Goal: Register for event/course

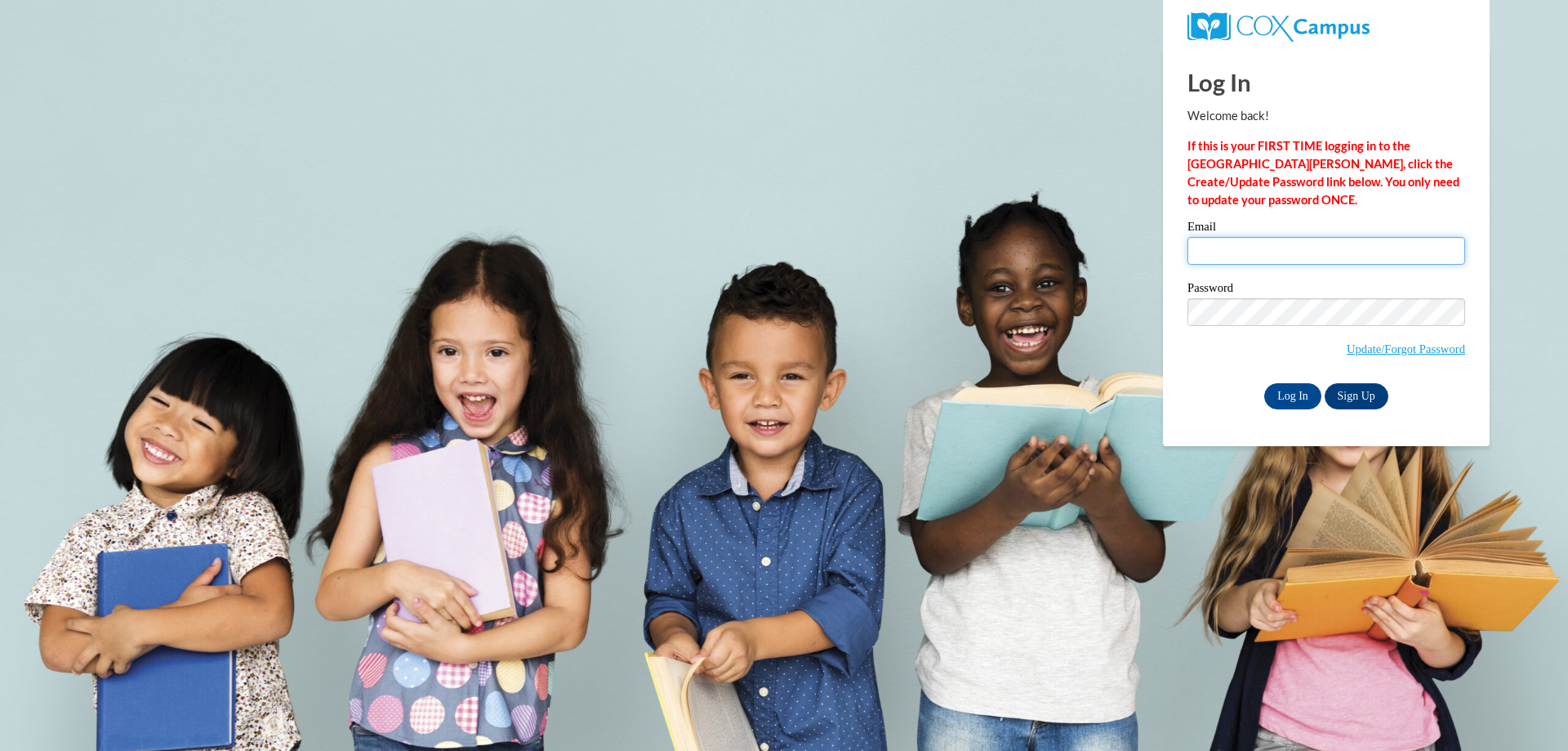
click at [1276, 257] on input "Email" at bounding box center [1326, 251] width 278 height 28
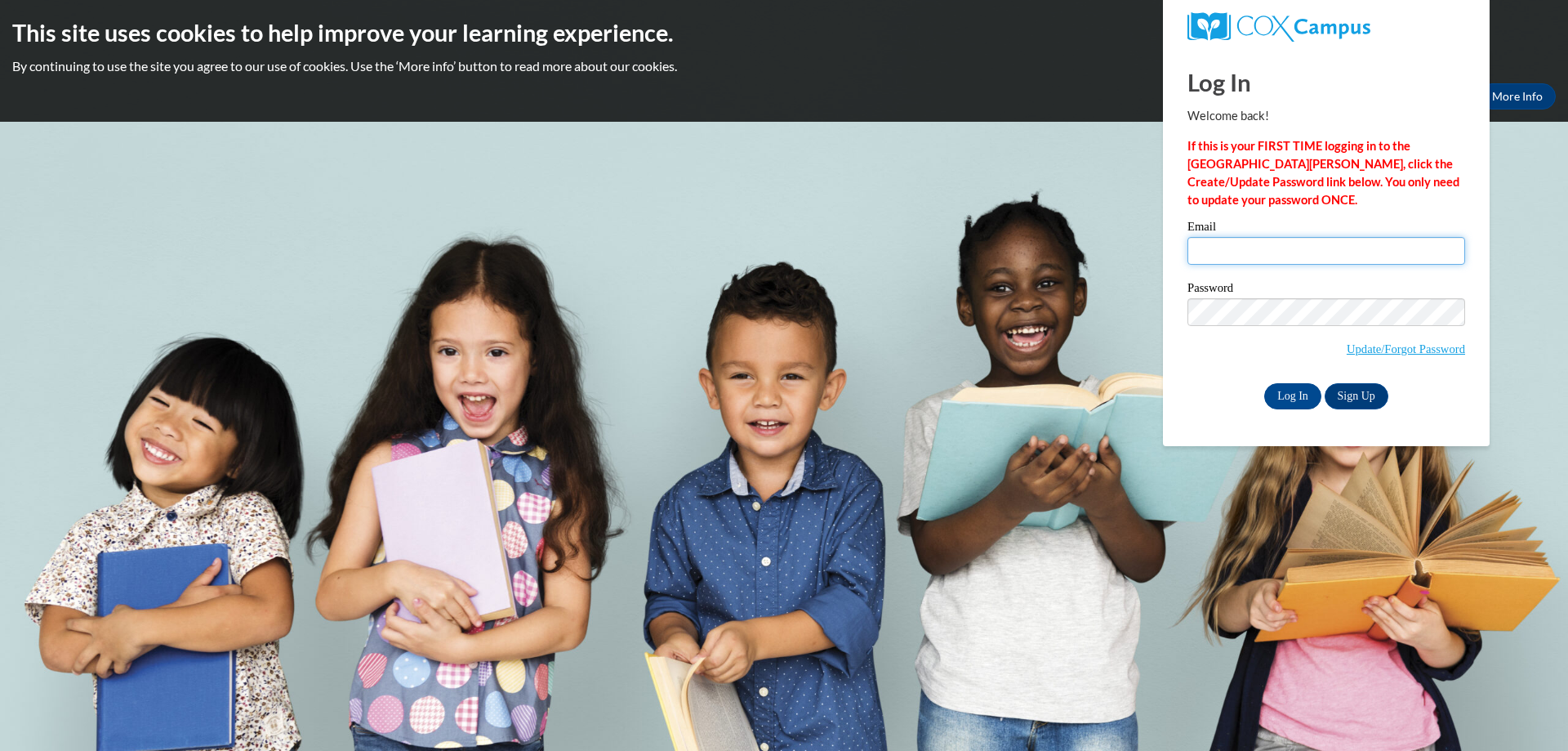
type input "white-lindsey.keao@muscogee.k12.ga.us"
click at [1303, 391] on input "Log In" at bounding box center [1293, 396] width 57 height 26
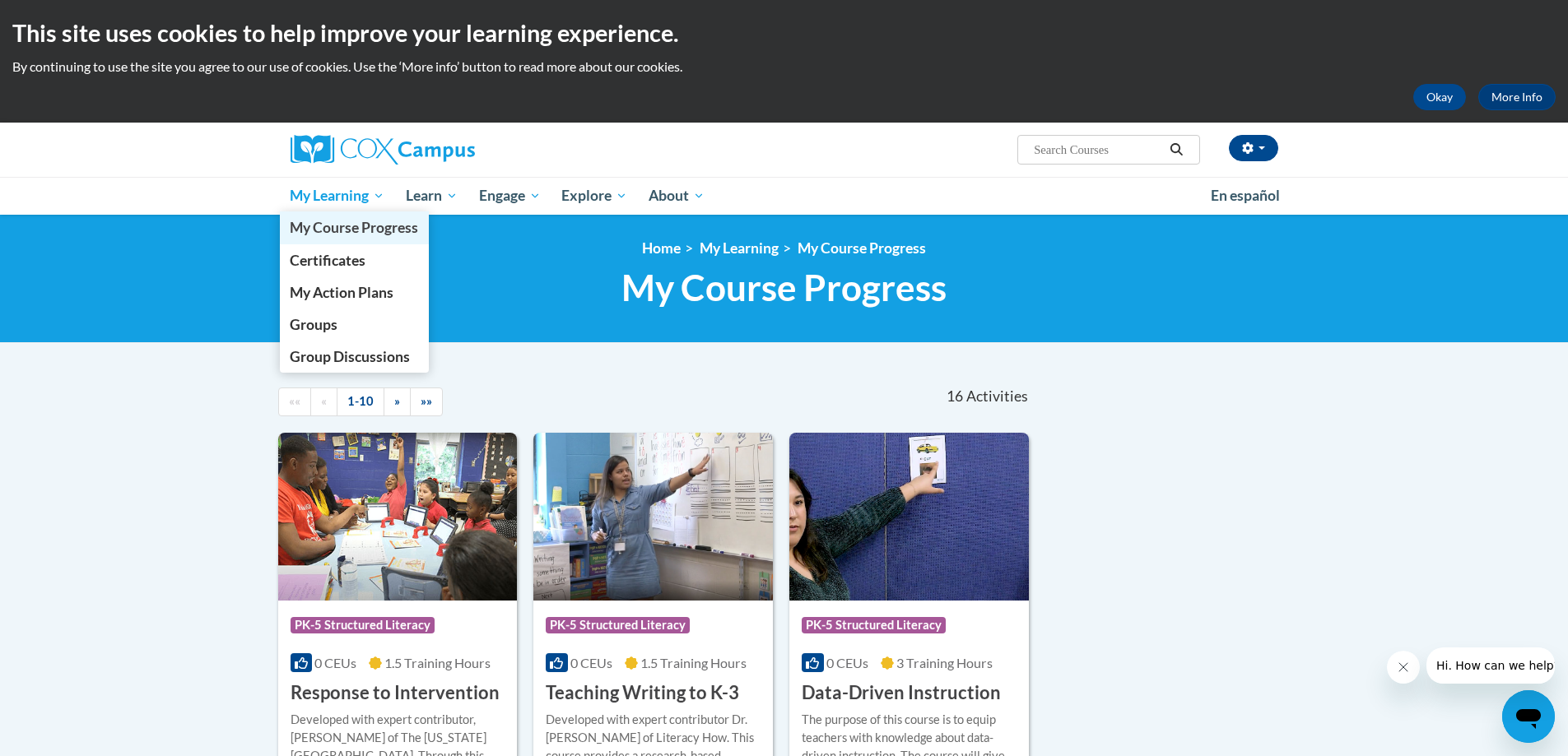
click at [352, 233] on span "My Course Progress" at bounding box center [354, 227] width 128 height 17
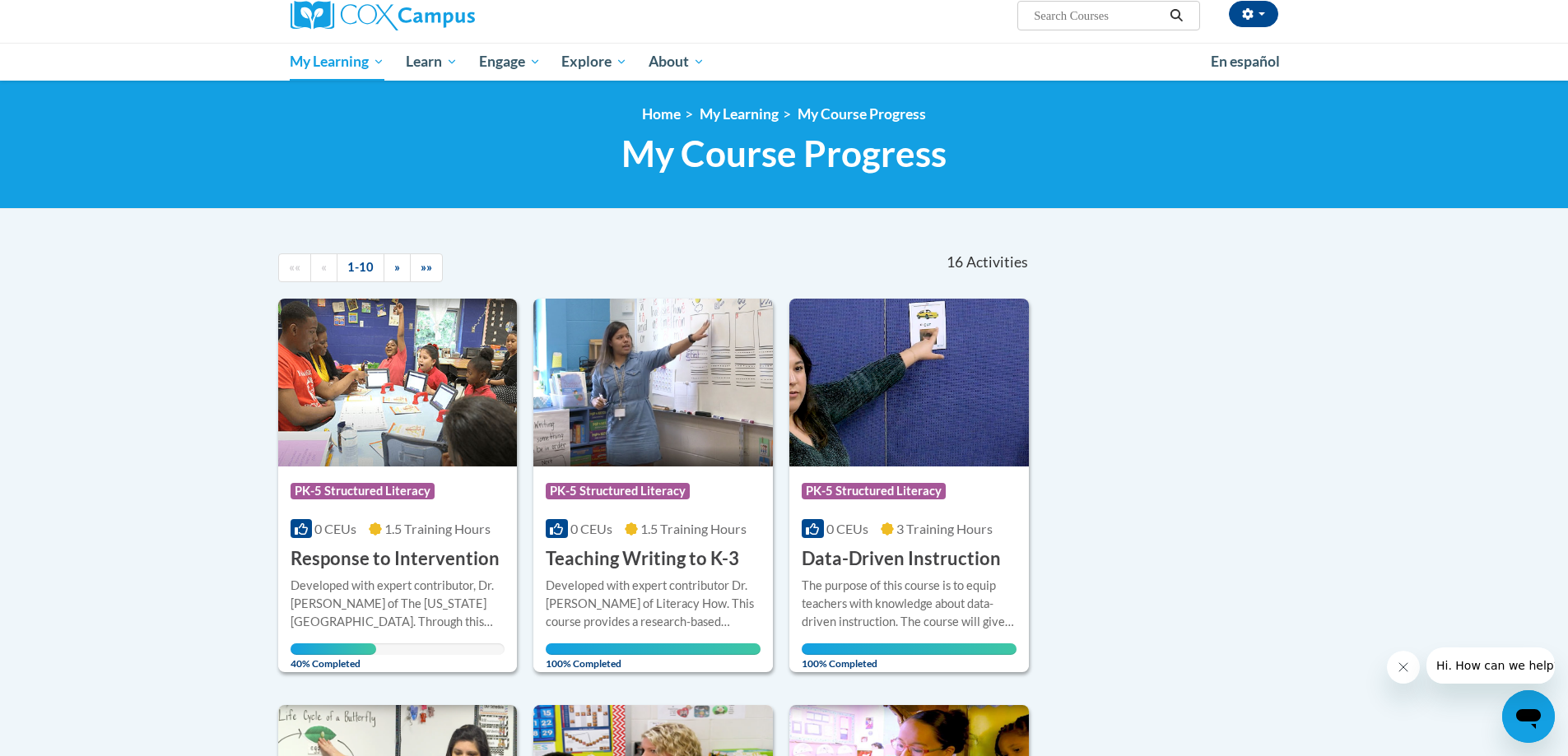
scroll to position [82, 0]
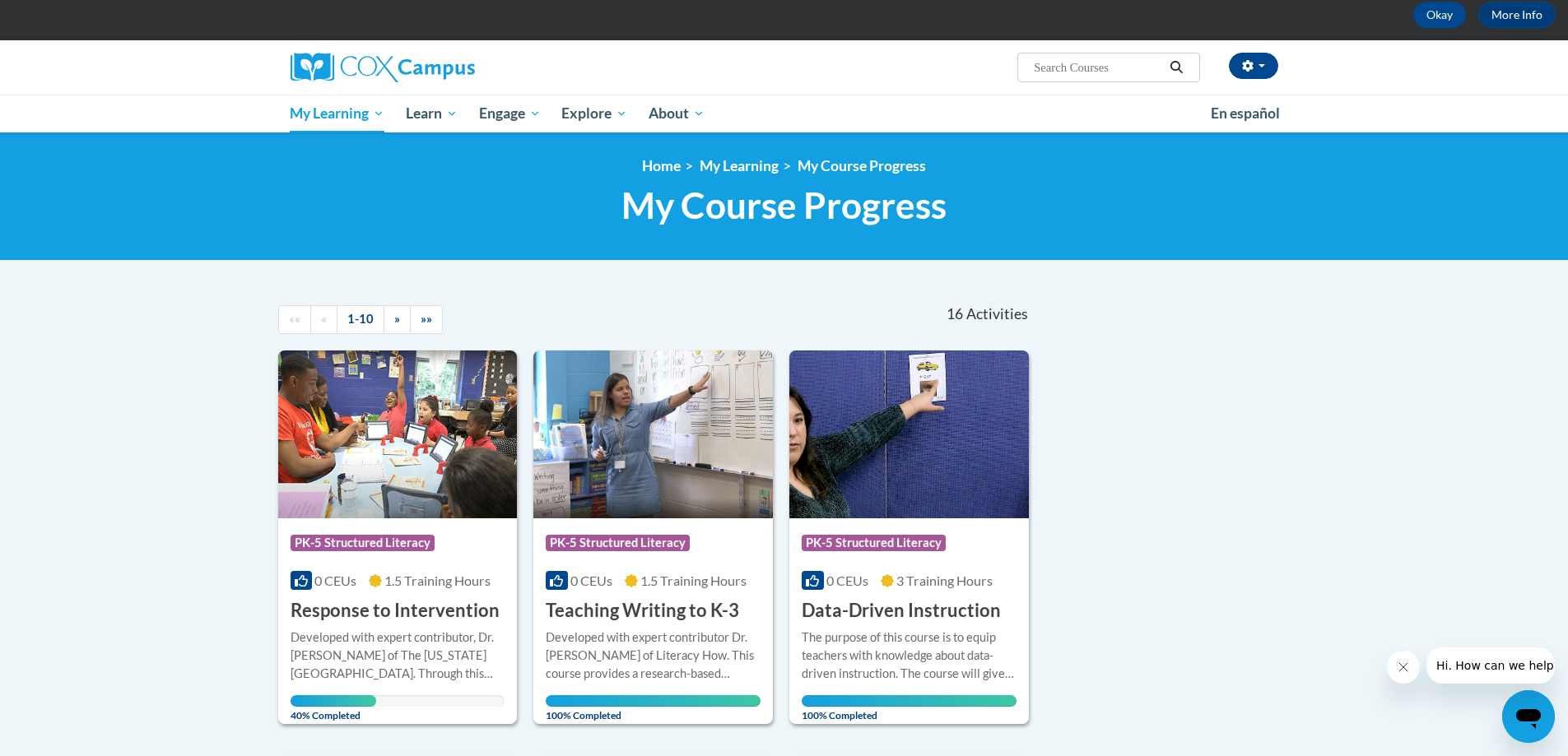
click at [1082, 72] on input "Search..." at bounding box center [1098, 67] width 132 height 20
paste input "Monitoring Children's Progress in Language & Literacy in the Early Years."
type input "Monitoring Children's Progress in Language & Literacy in the Early Years."
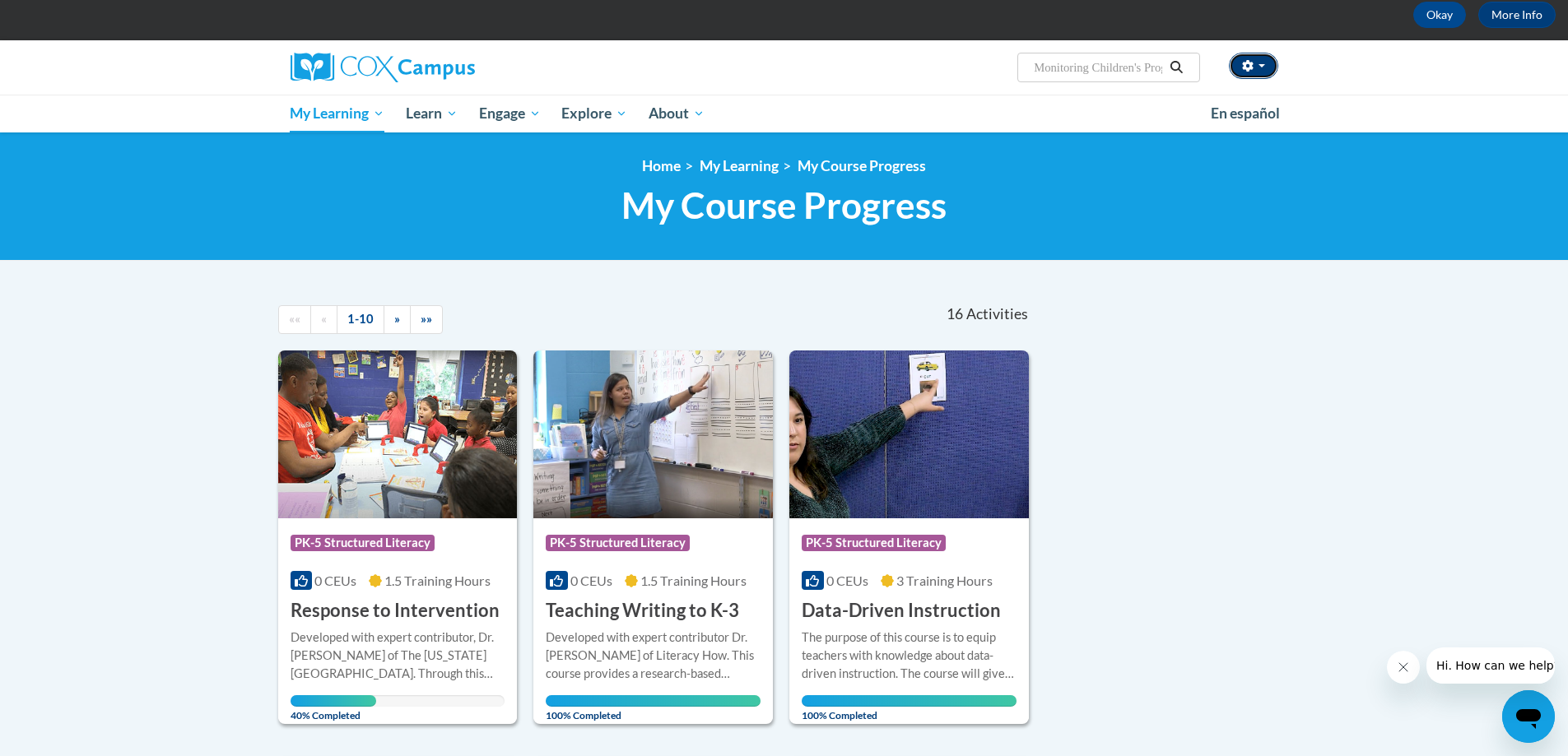
click at [1245, 63] on icon "button" at bounding box center [1247, 66] width 11 height 12
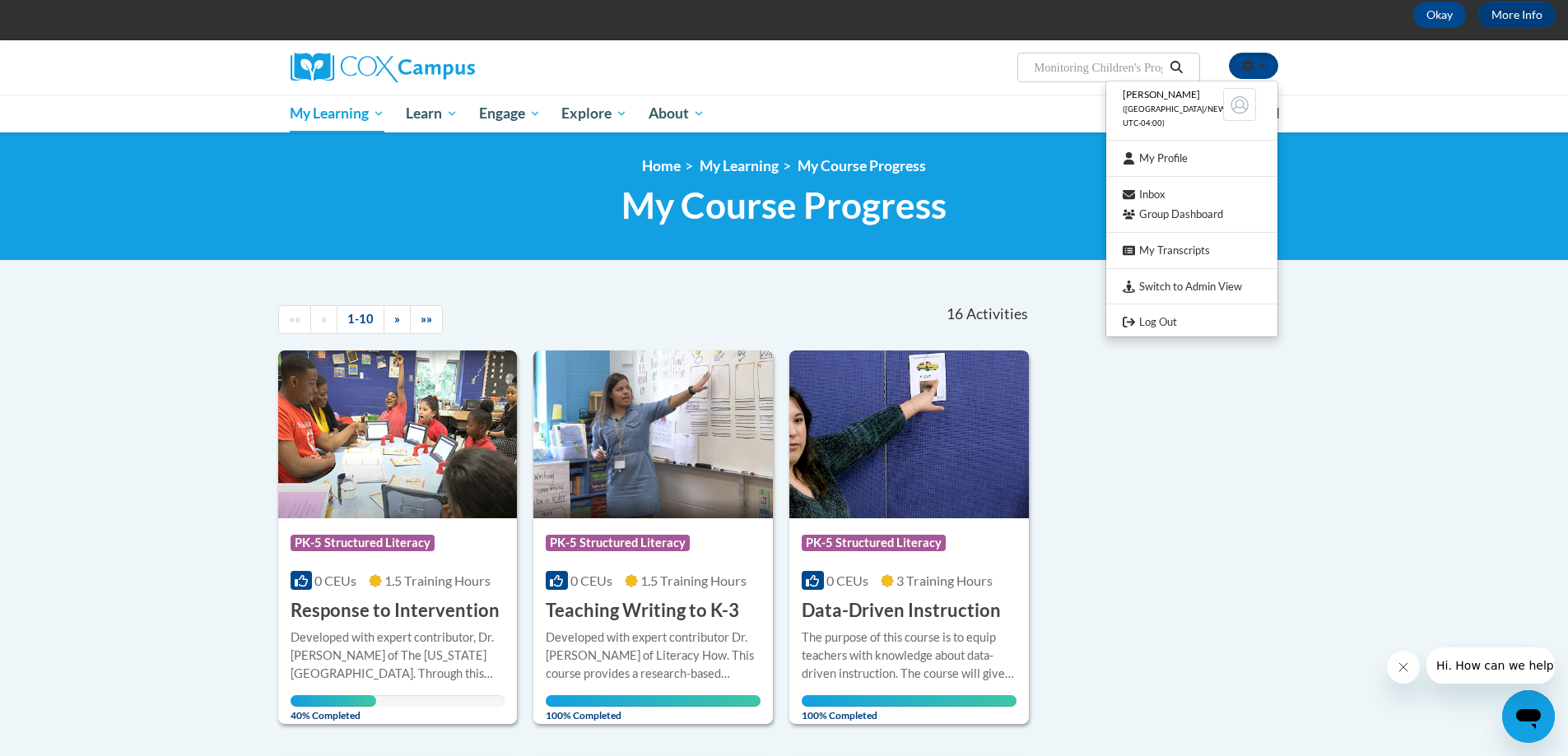
click at [1176, 74] on button "Search" at bounding box center [1176, 67] width 25 height 20
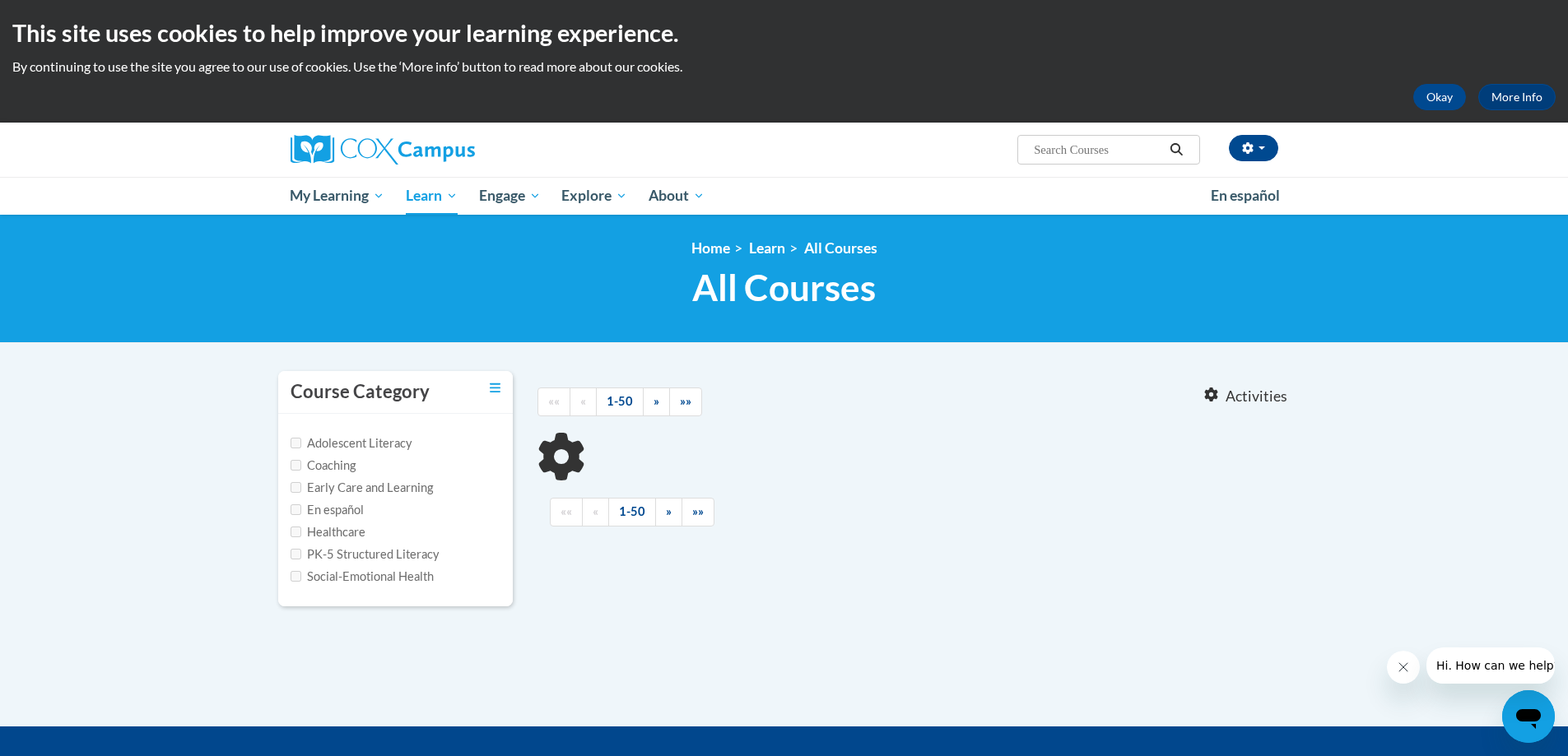
type input "Monitoring Children's Progress in Language"
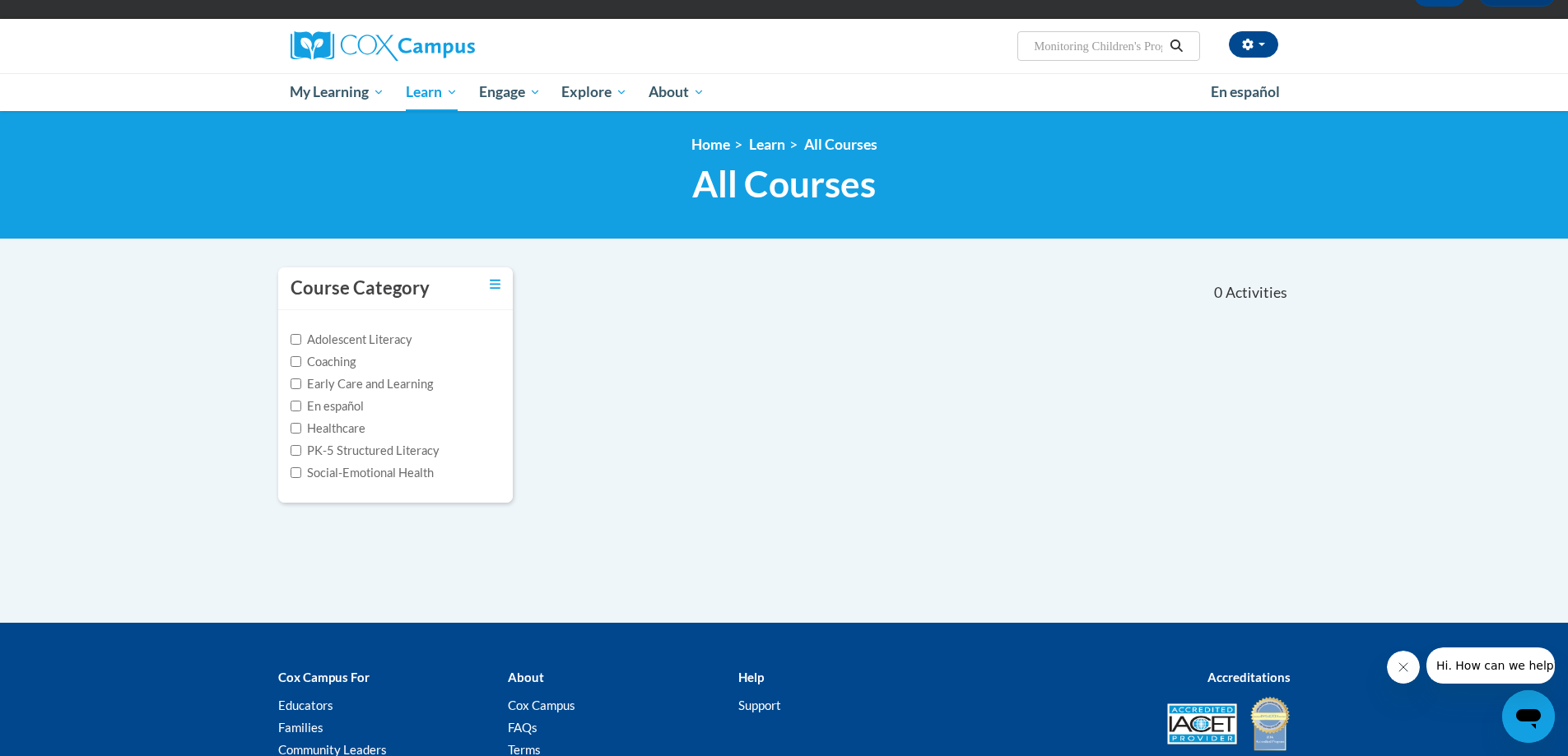
scroll to position [77, 0]
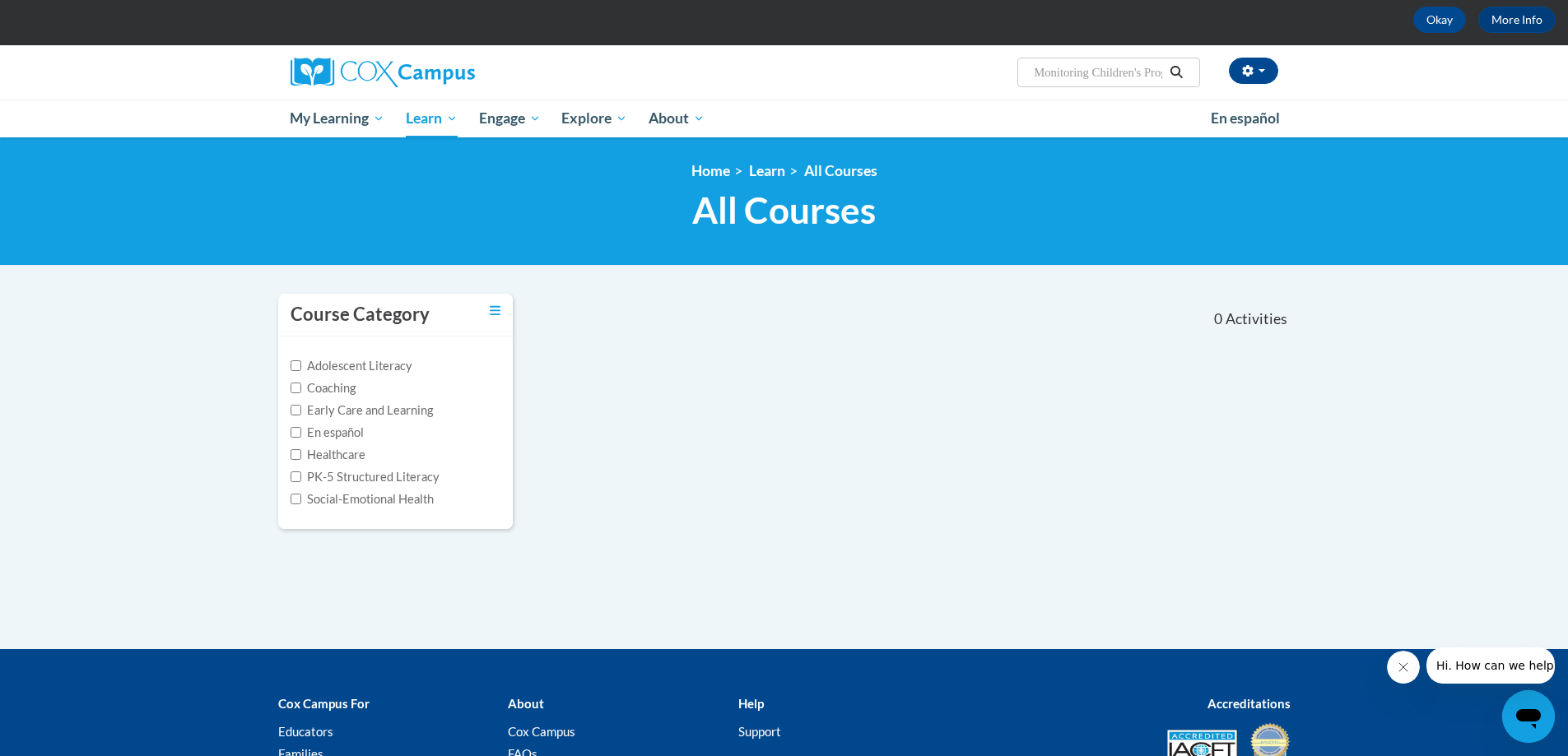
click at [636, 387] on div "Course Category Adolescent Literacy Coaching Early Care and Learning En español…" at bounding box center [784, 421] width 1037 height 257
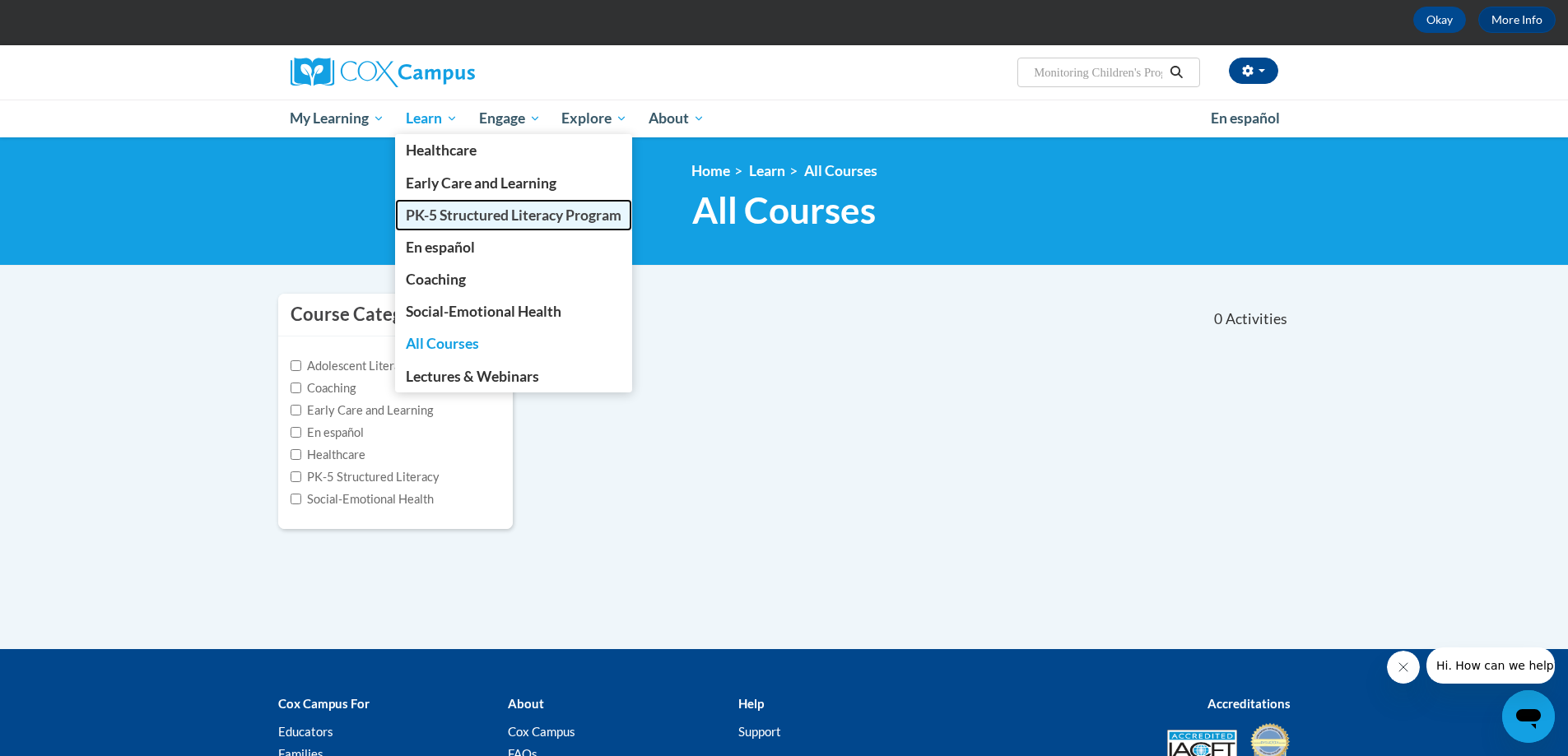
click at [476, 212] on span "PK-5 Structured Literacy Program" at bounding box center [514, 215] width 216 height 17
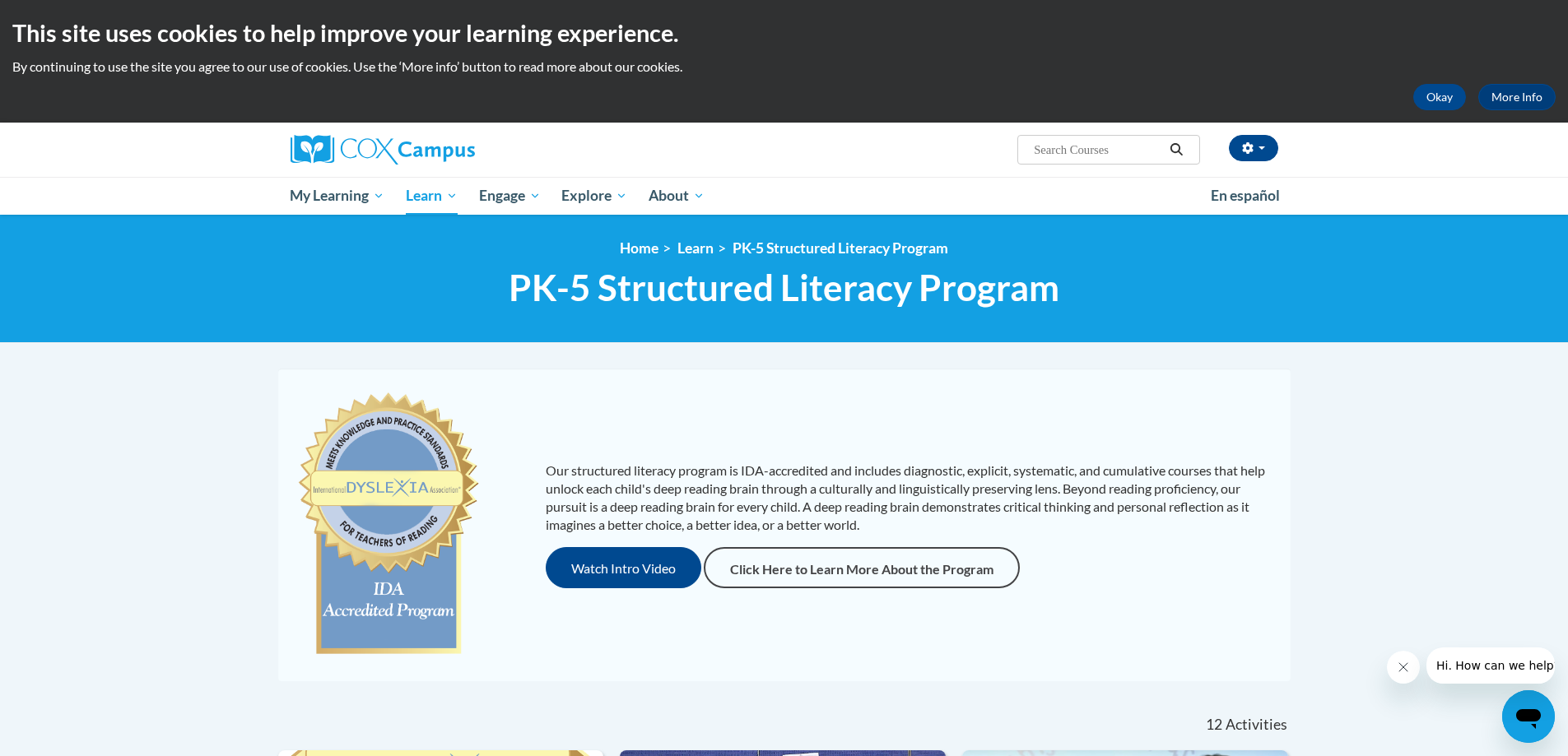
click at [1040, 151] on input "Search..." at bounding box center [1098, 150] width 132 height 20
paste input "Monitoring Children's Progress in Language & Literacy in the Early Years."
type input "Monitoring Children's Progress in Language & Literacy in the Early Years."
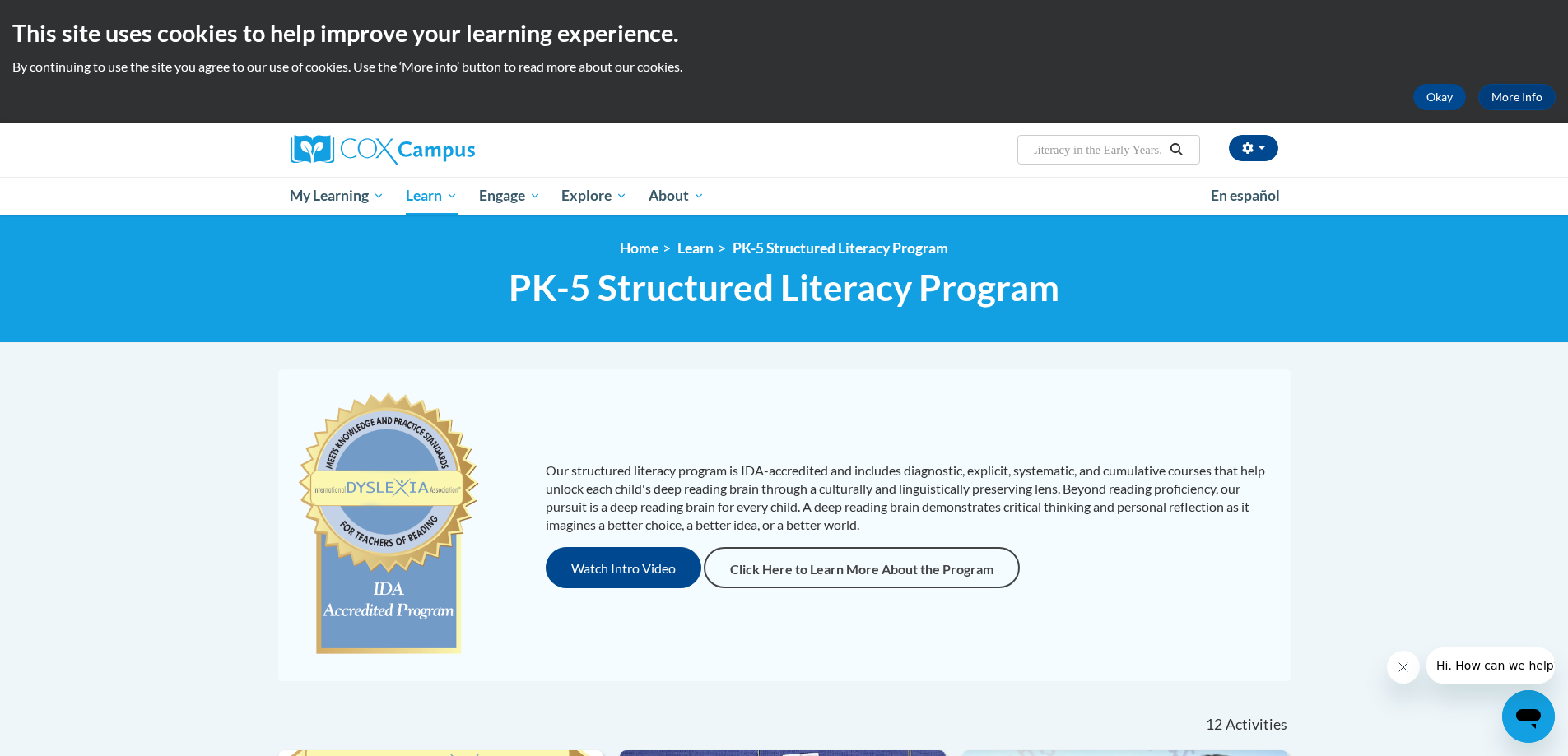
click at [1177, 147] on icon "Search" at bounding box center [1176, 149] width 15 height 12
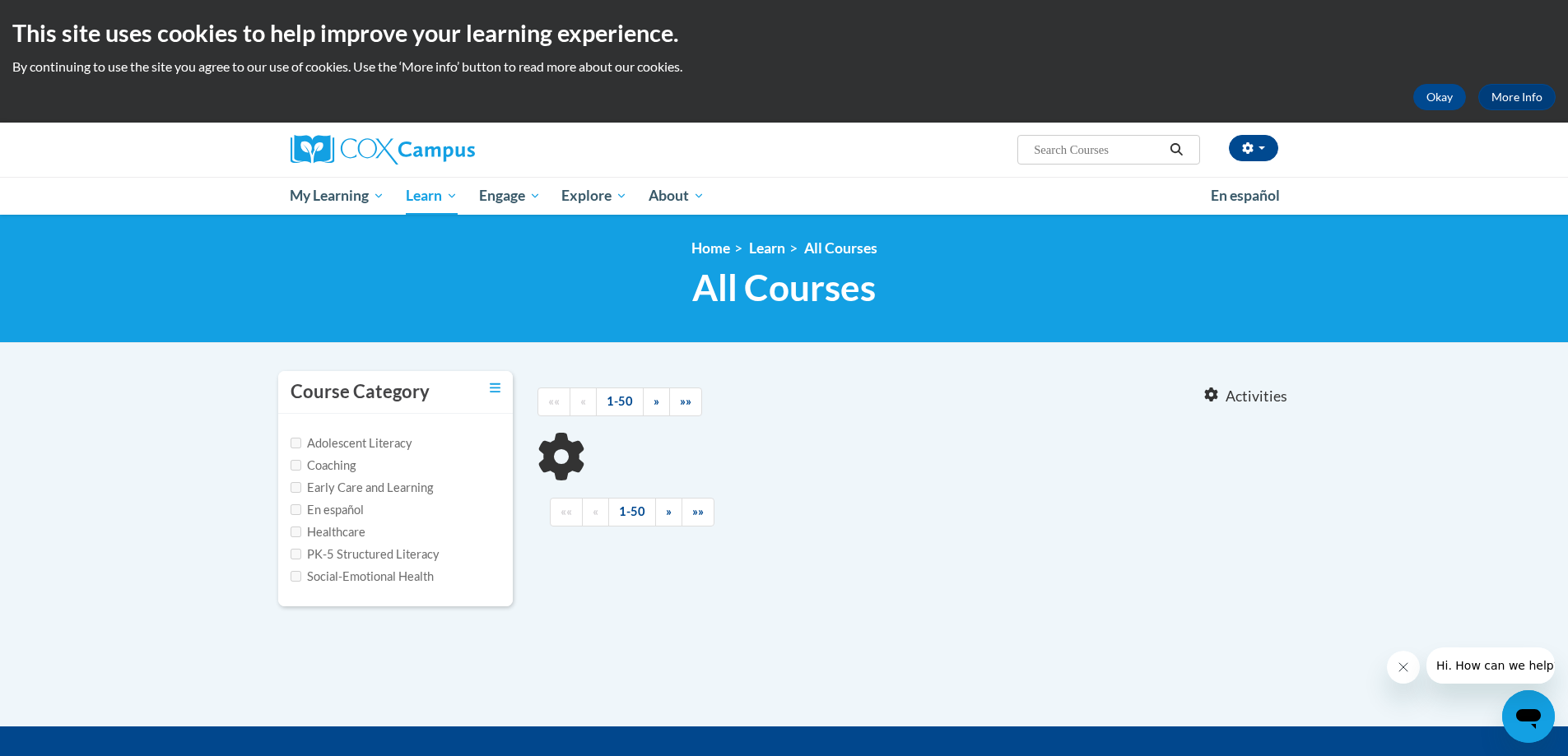
type input "Monitoring Children's Progress in Language"
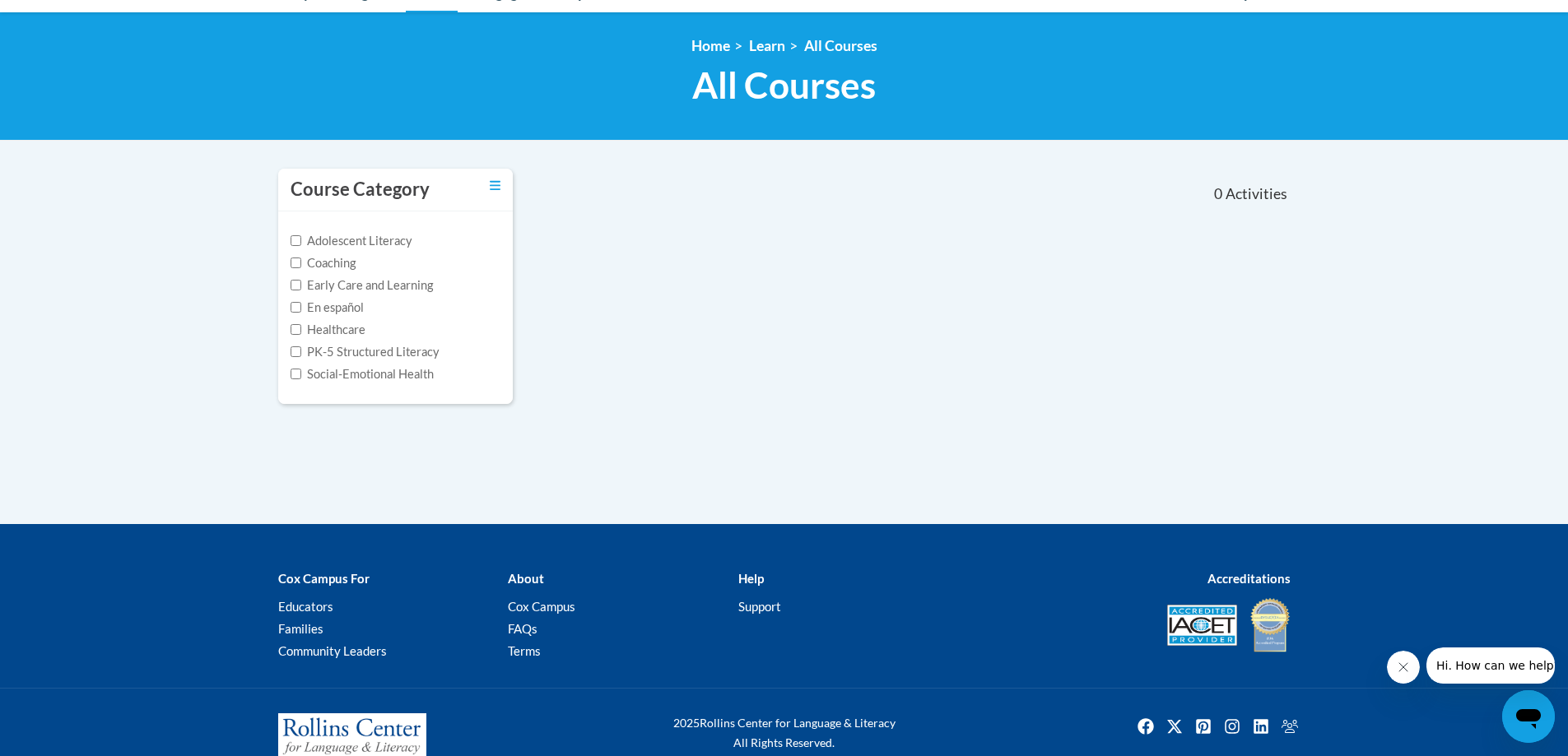
scroll to position [242, 0]
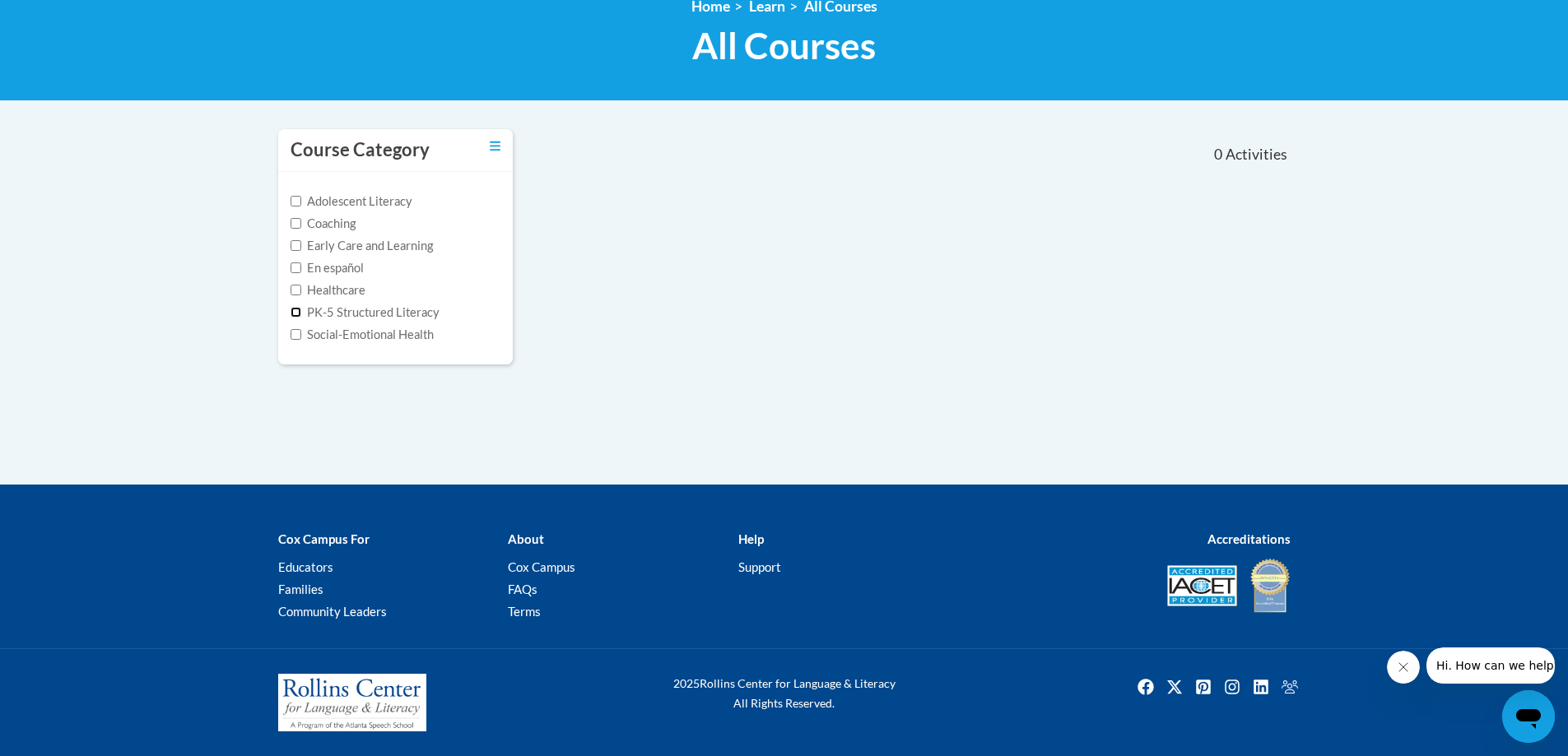
click at [292, 310] on input "PK-5 Structured Literacy" at bounding box center [295, 312] width 11 height 11
checkbox input "true"
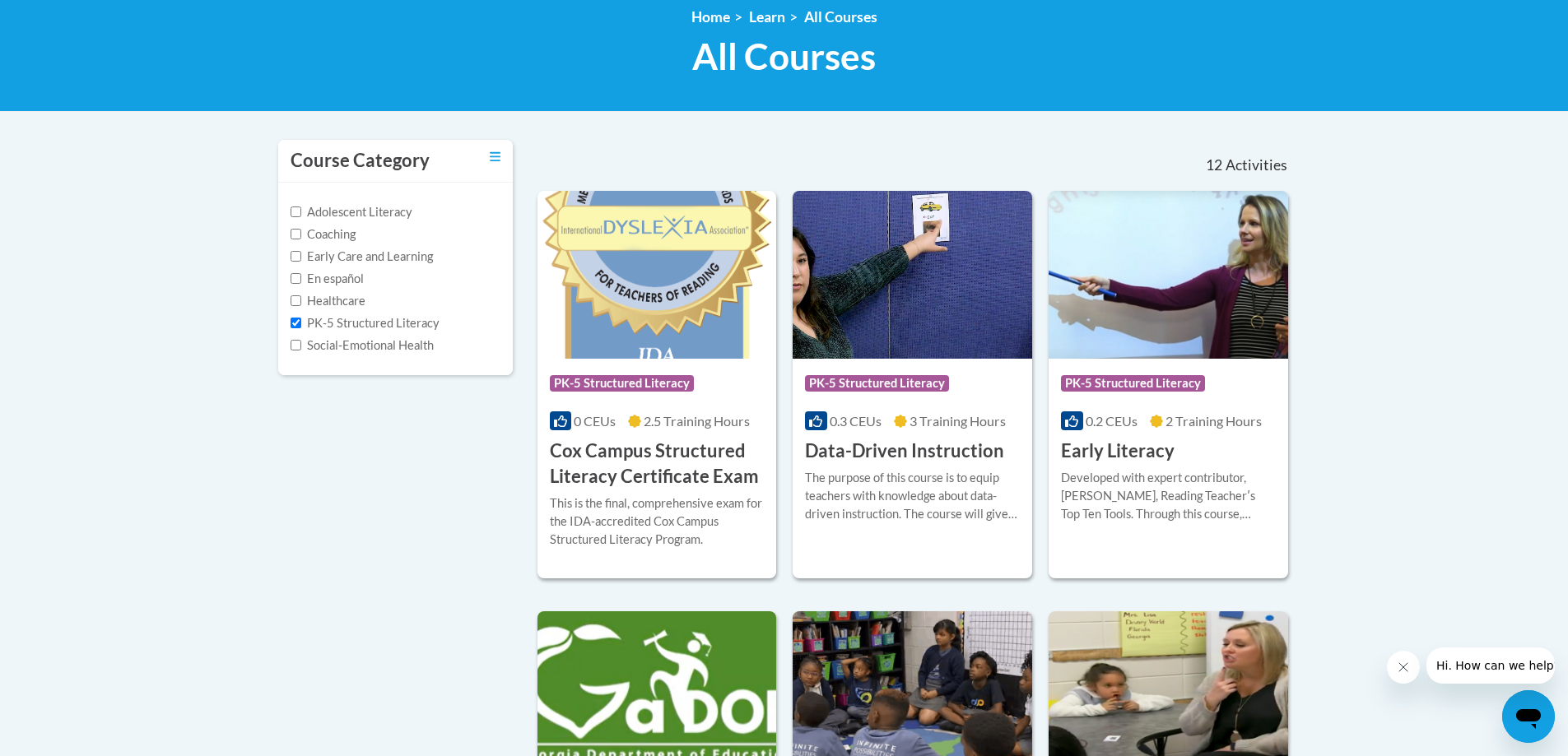
scroll to position [202, 0]
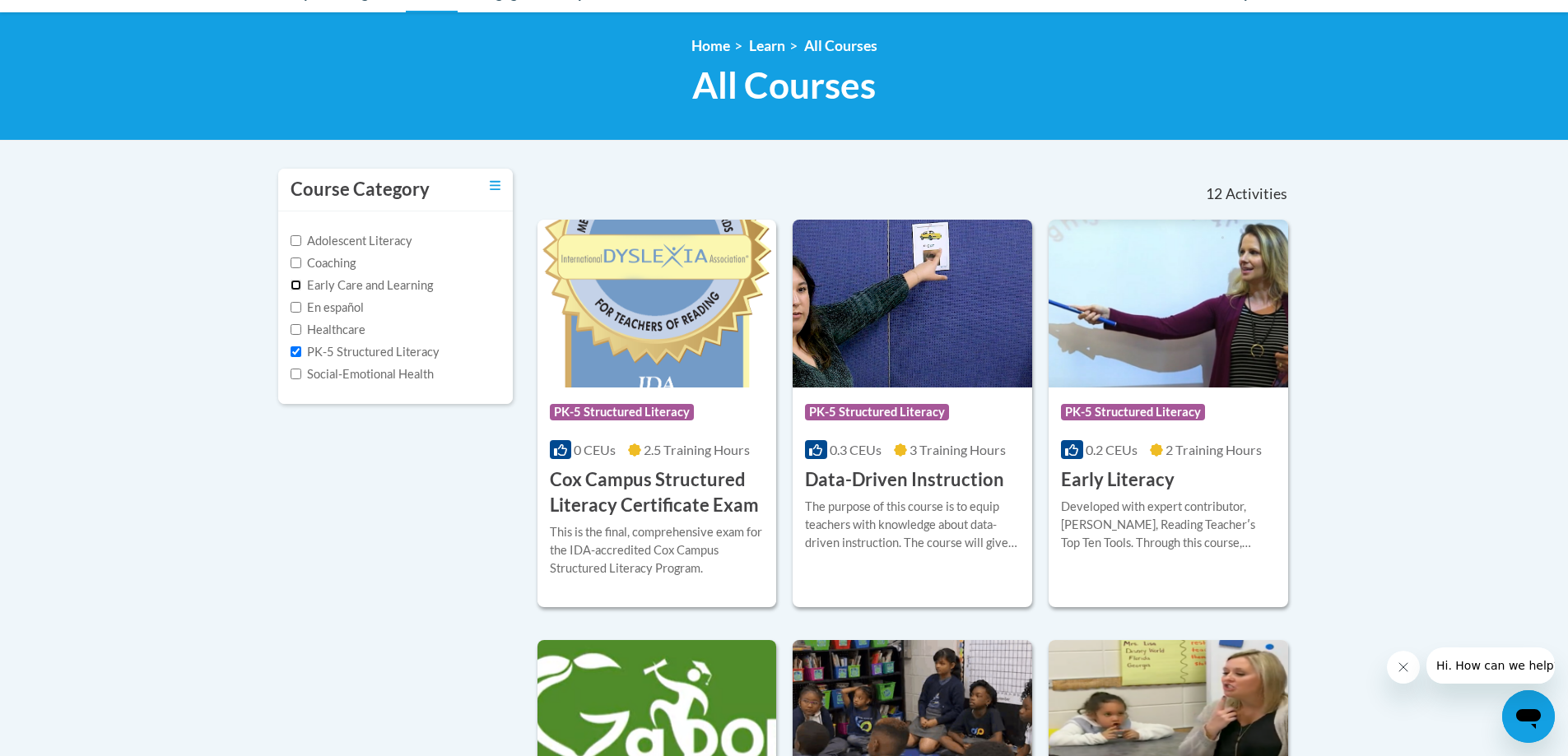
click at [291, 285] on input "Early Care and Learning" at bounding box center [295, 285] width 11 height 11
checkbox input "true"
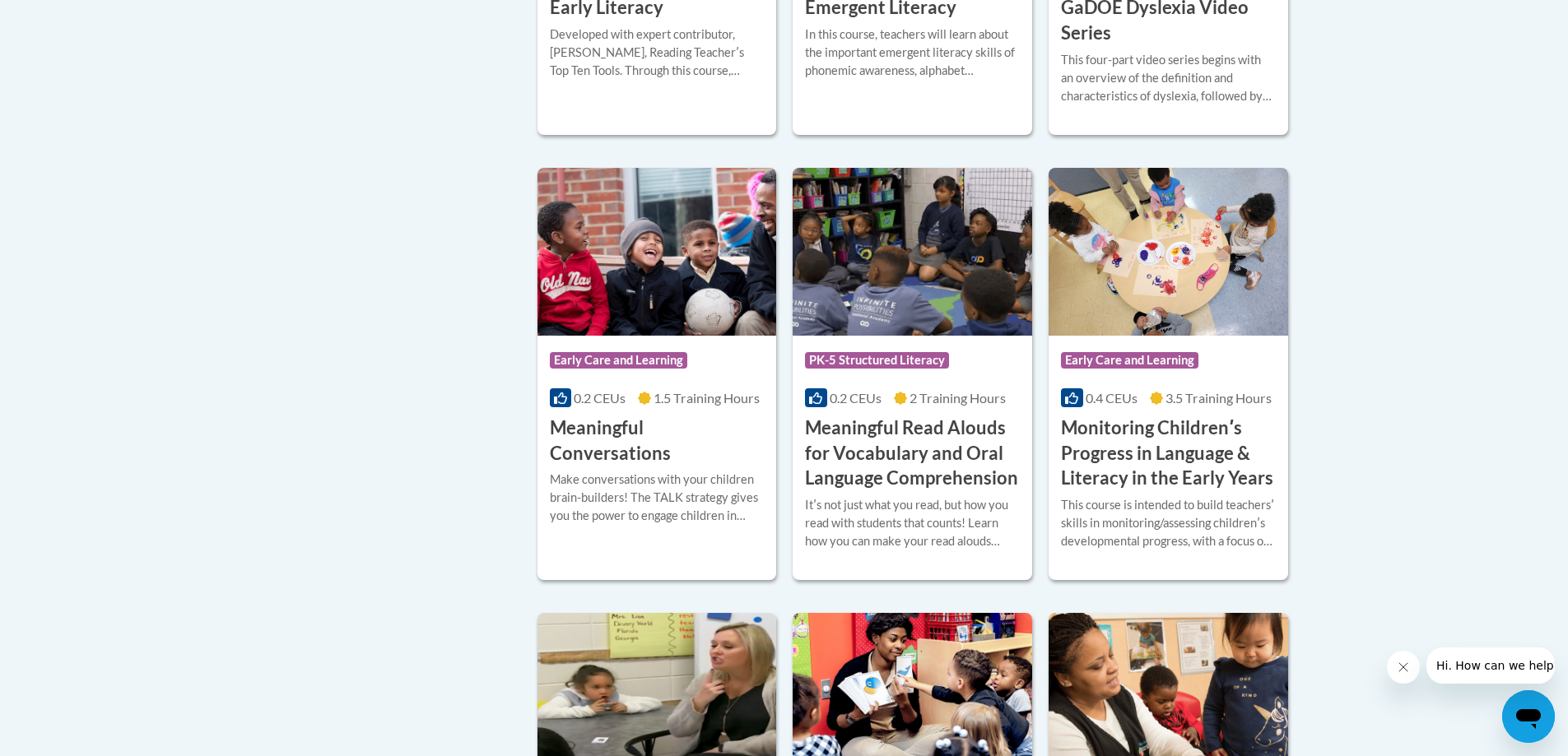
scroll to position [1683, 0]
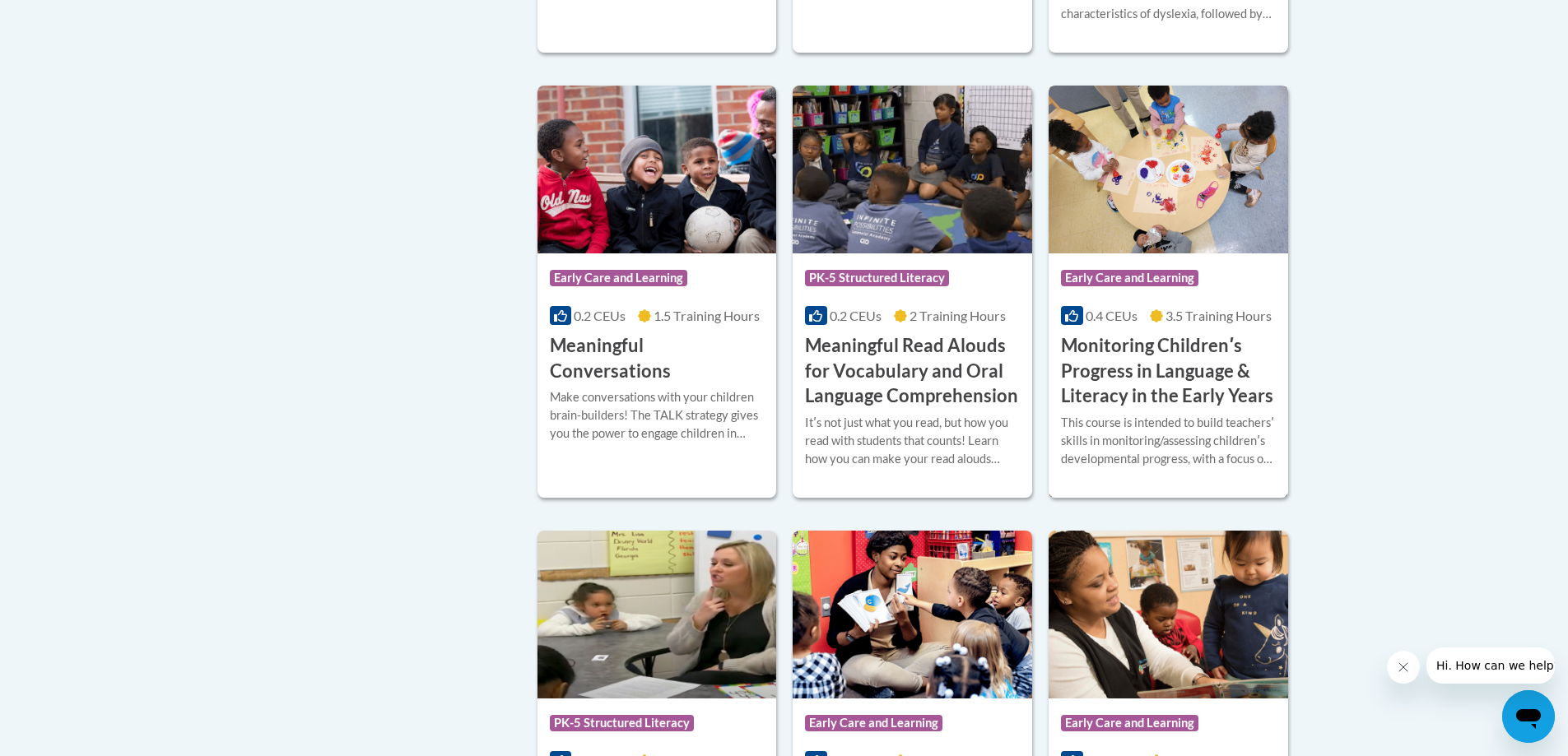
click at [1152, 397] on h3 "Monitoring Childrenʹs Progress in Language & Literacy in the Early Years" at bounding box center [1168, 371] width 215 height 76
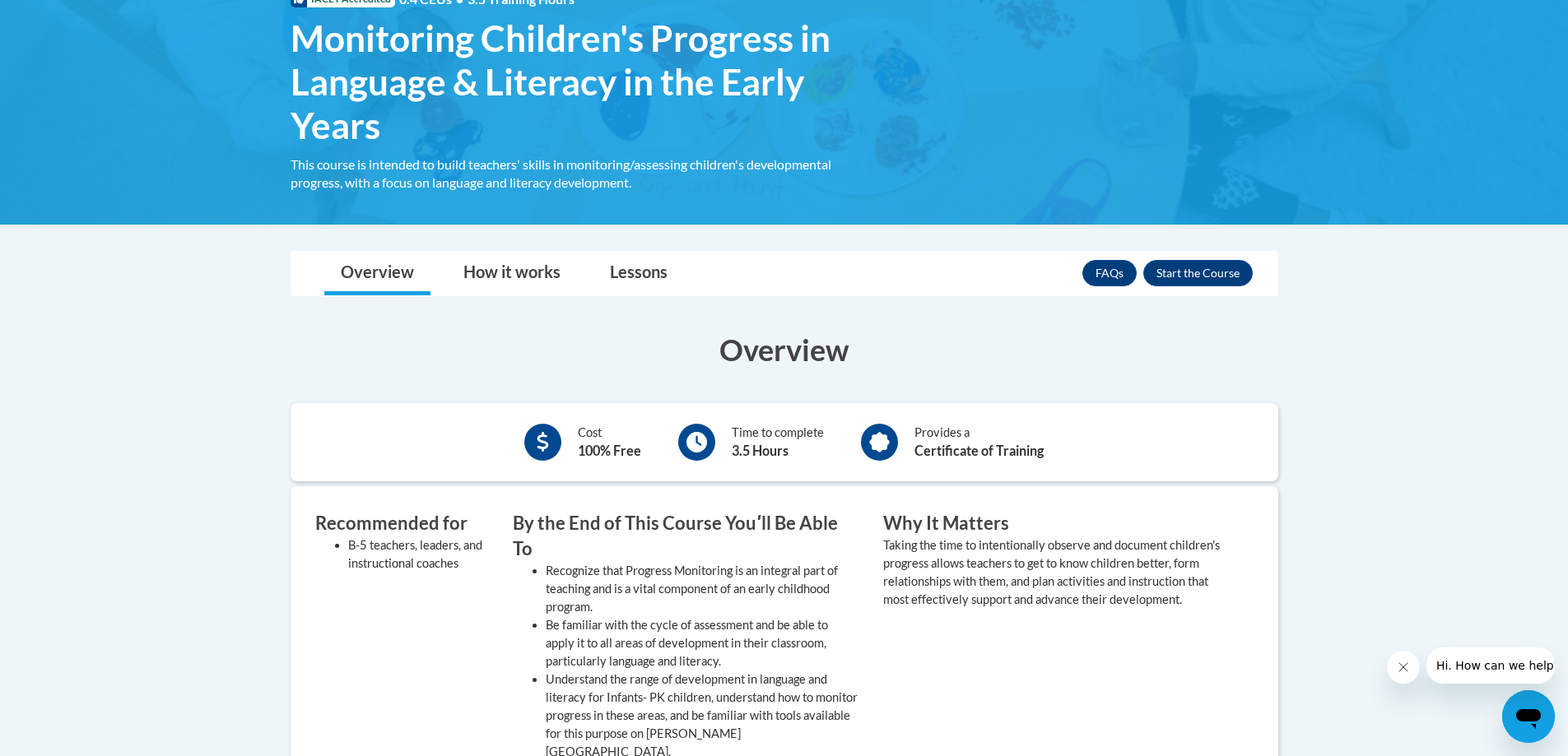
scroll to position [247, 0]
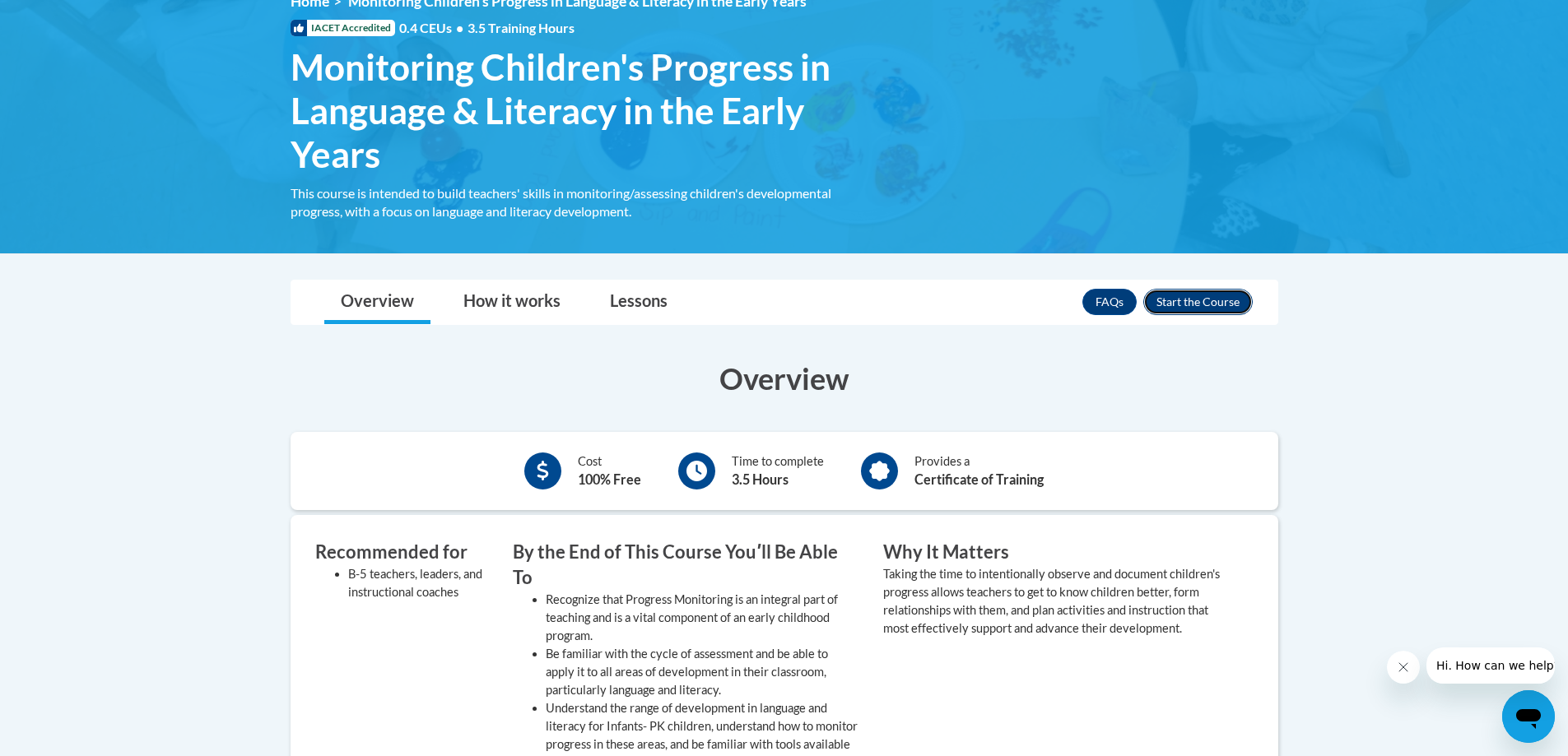
click at [1198, 292] on button "Enroll" at bounding box center [1198, 302] width 109 height 26
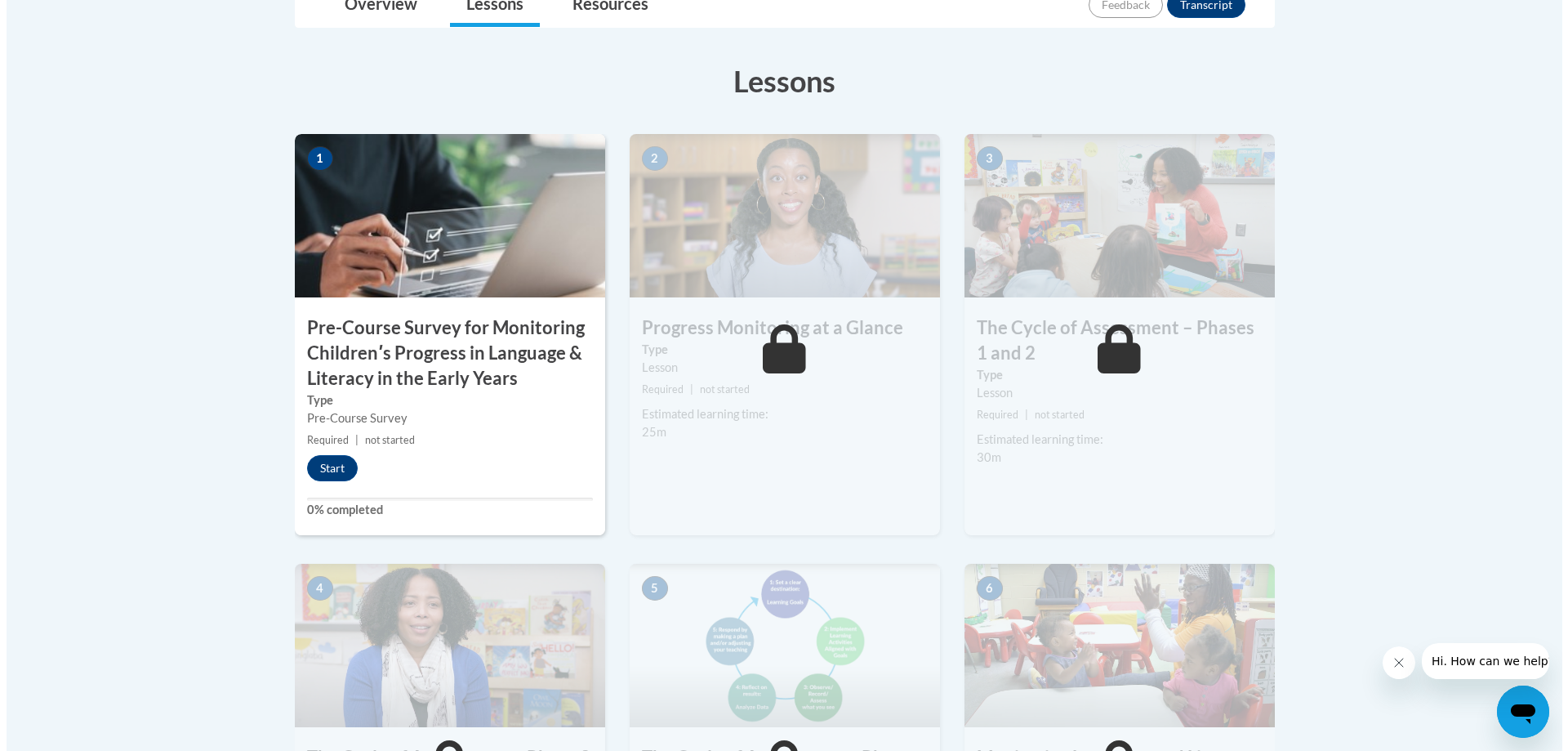
scroll to position [490, 0]
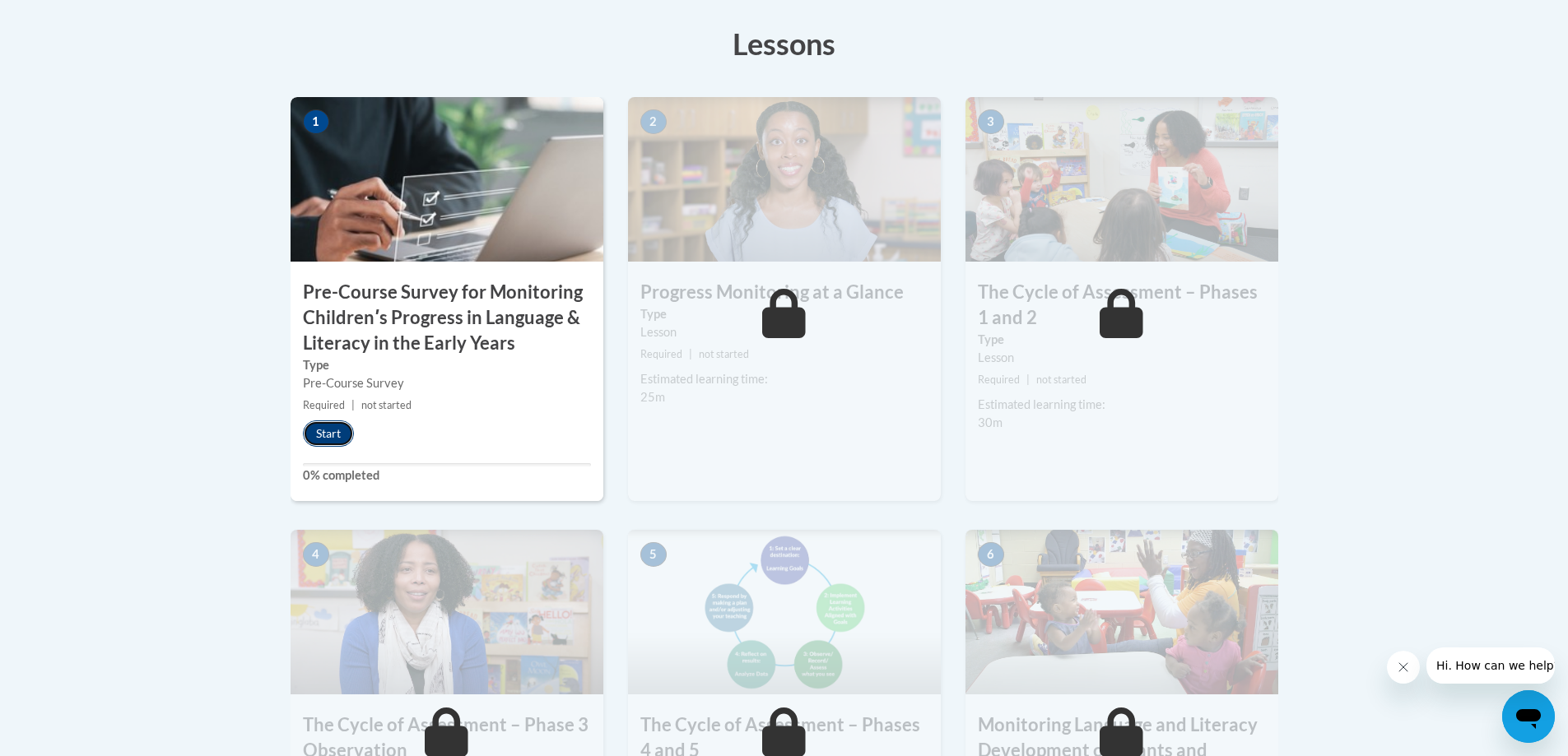
click at [319, 441] on button "Start" at bounding box center [328, 434] width 51 height 26
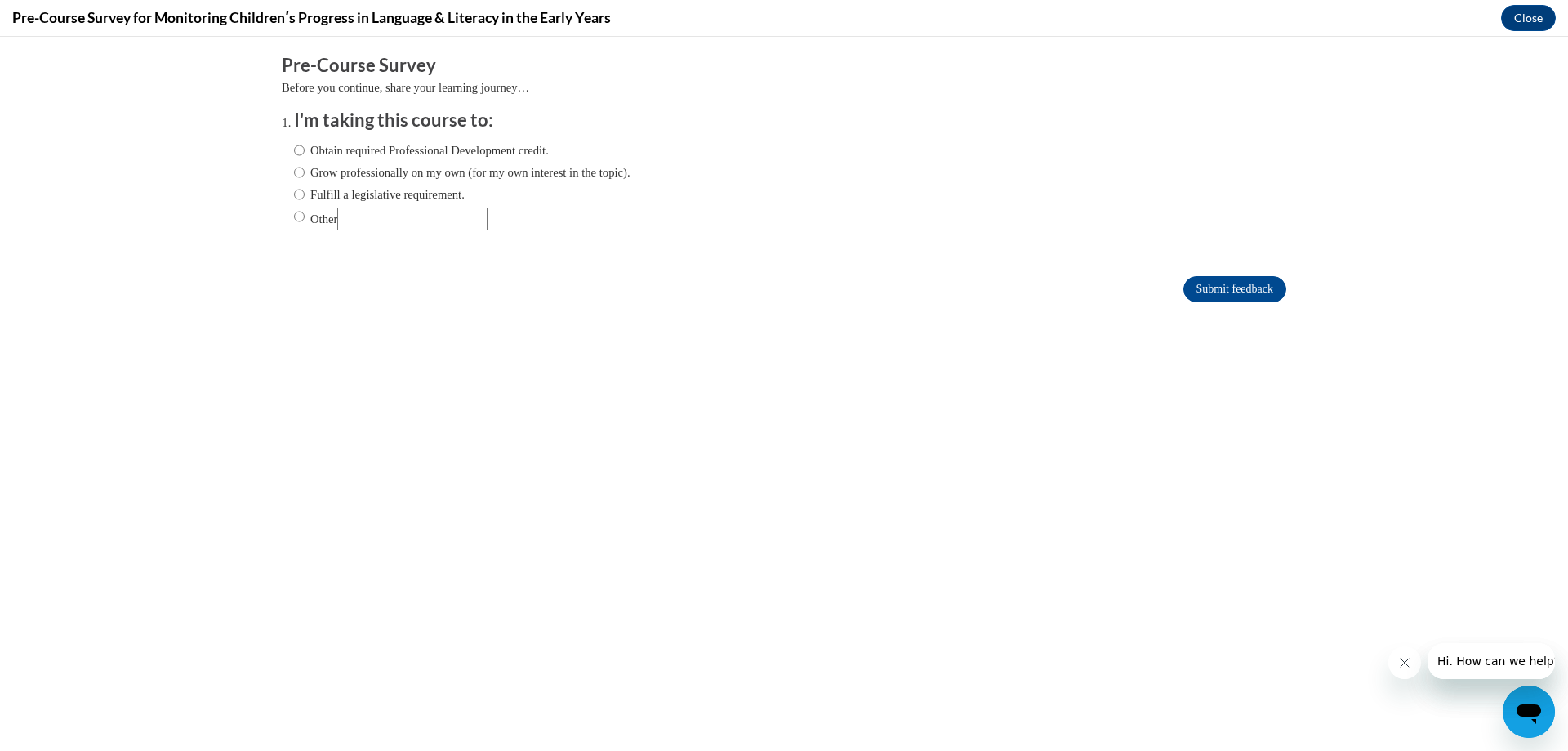
scroll to position [0, 0]
click at [294, 176] on input "Grow professionally on my own (for my own interest in the topic)." at bounding box center [299, 172] width 11 height 18
radio input "true"
click at [1233, 288] on input "Submit feedback" at bounding box center [1235, 289] width 103 height 26
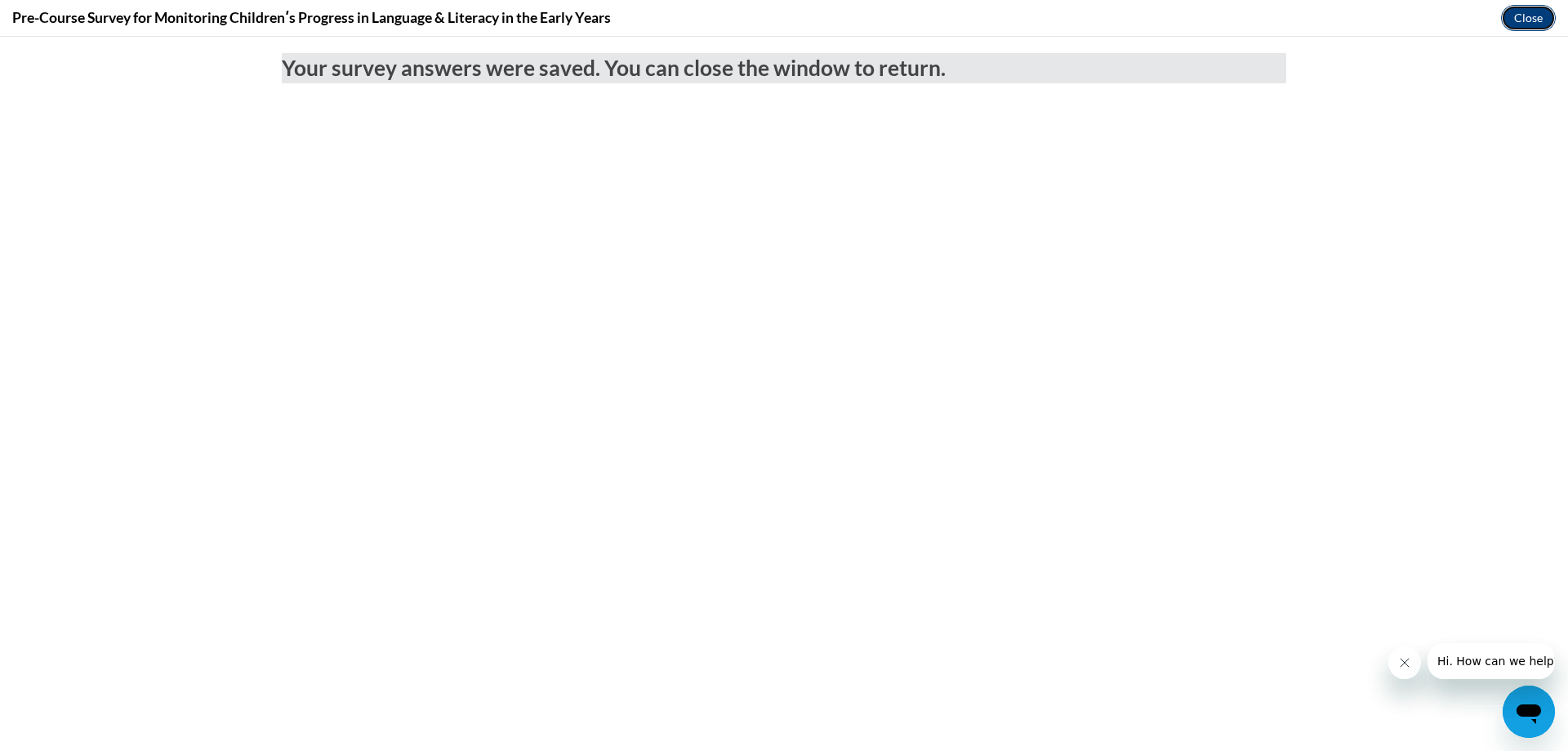
click at [1547, 16] on button "Close" at bounding box center [1528, 18] width 55 height 26
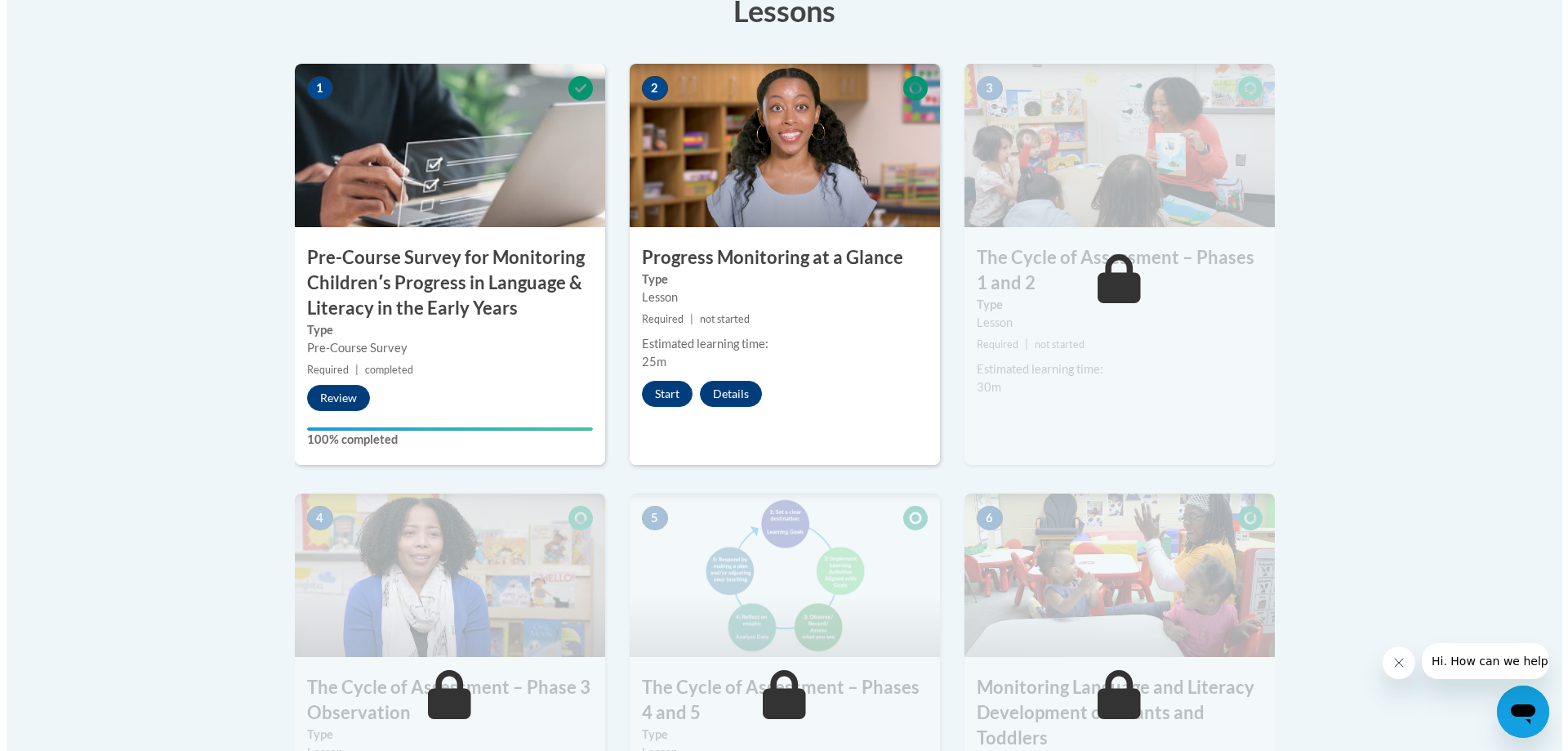
scroll to position [490, 0]
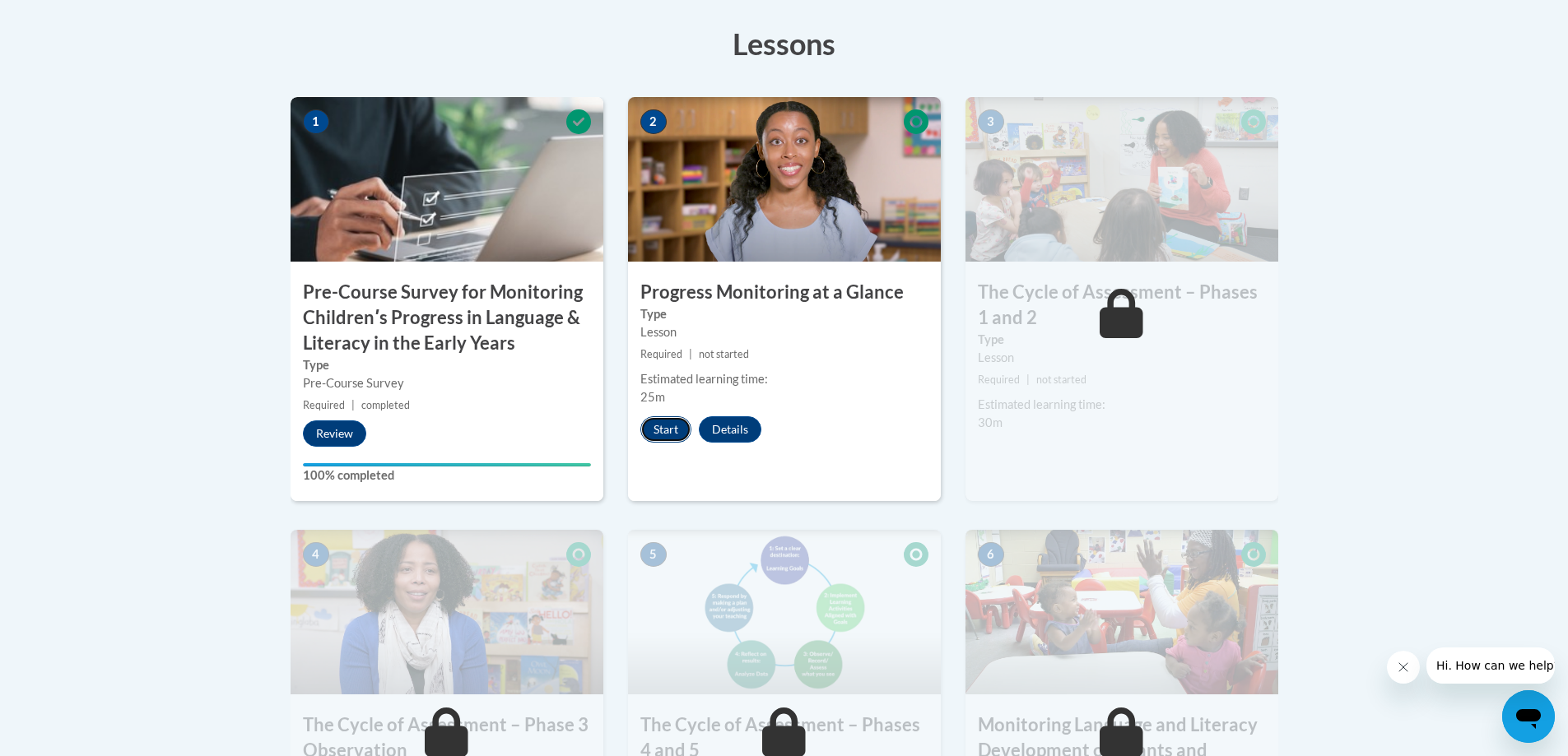
click at [671, 425] on button "Start" at bounding box center [666, 429] width 51 height 26
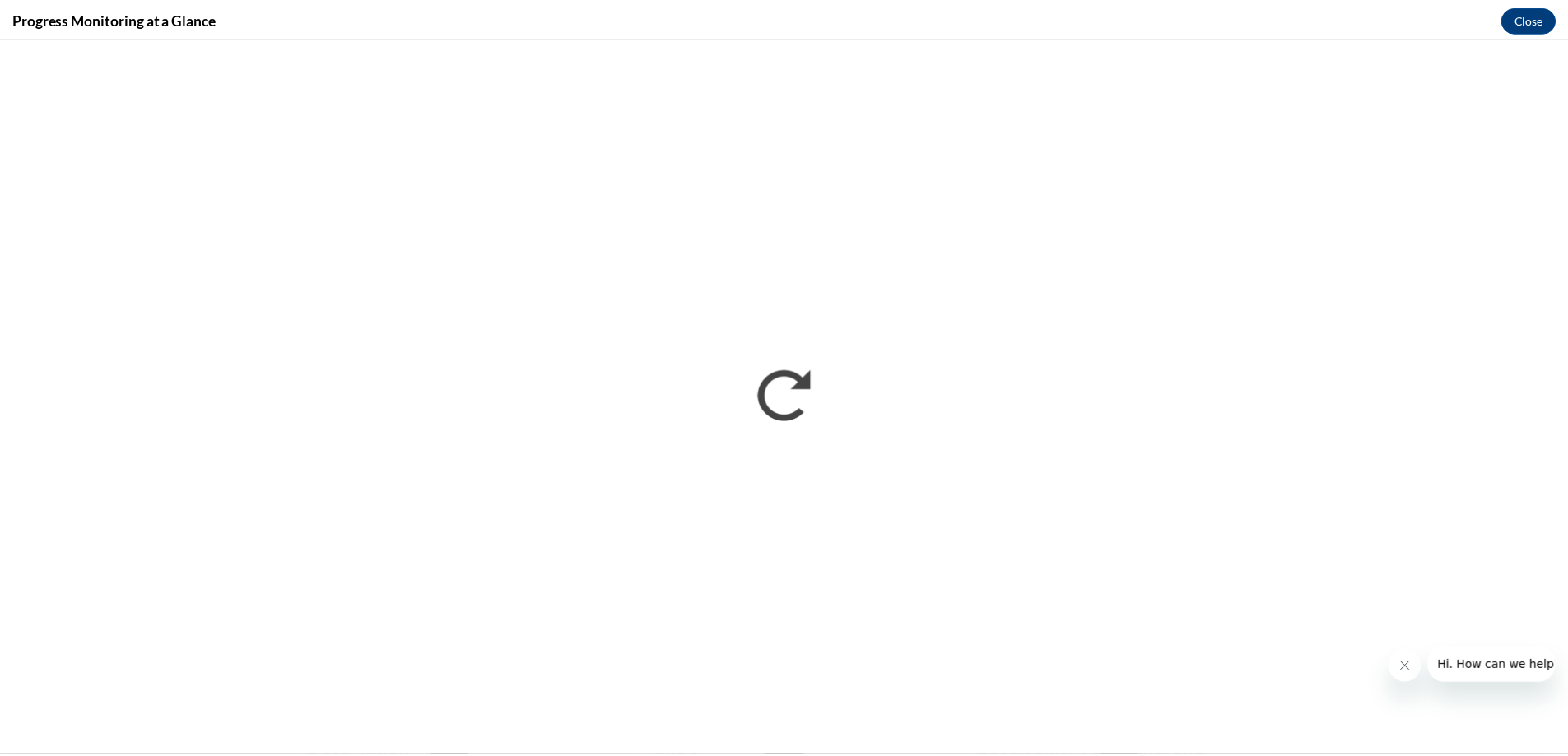
scroll to position [0, 0]
click at [1540, 13] on button "Close" at bounding box center [1540, 18] width 55 height 26
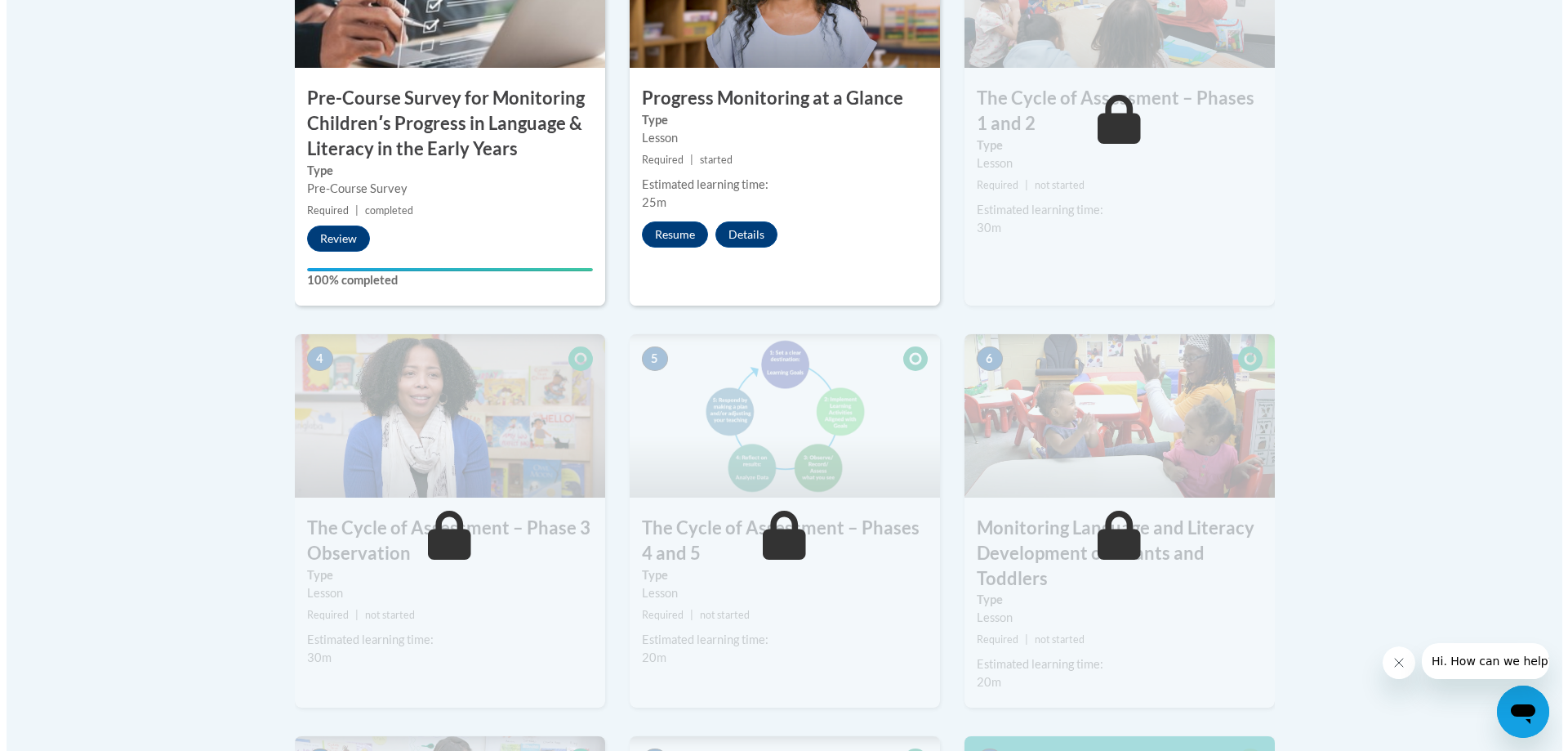
scroll to position [572, 0]
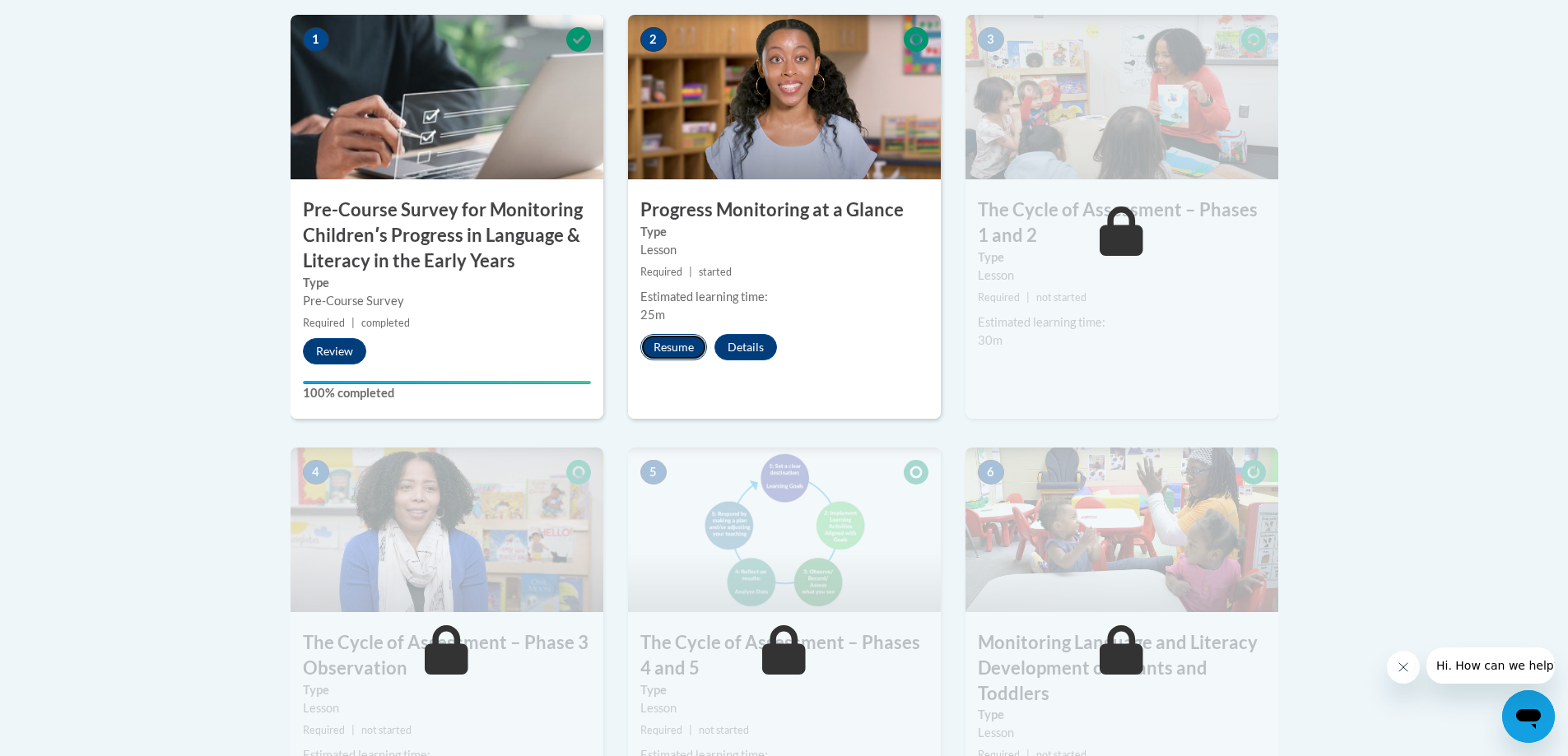
click at [666, 343] on button "Resume" at bounding box center [673, 347] width 67 height 26
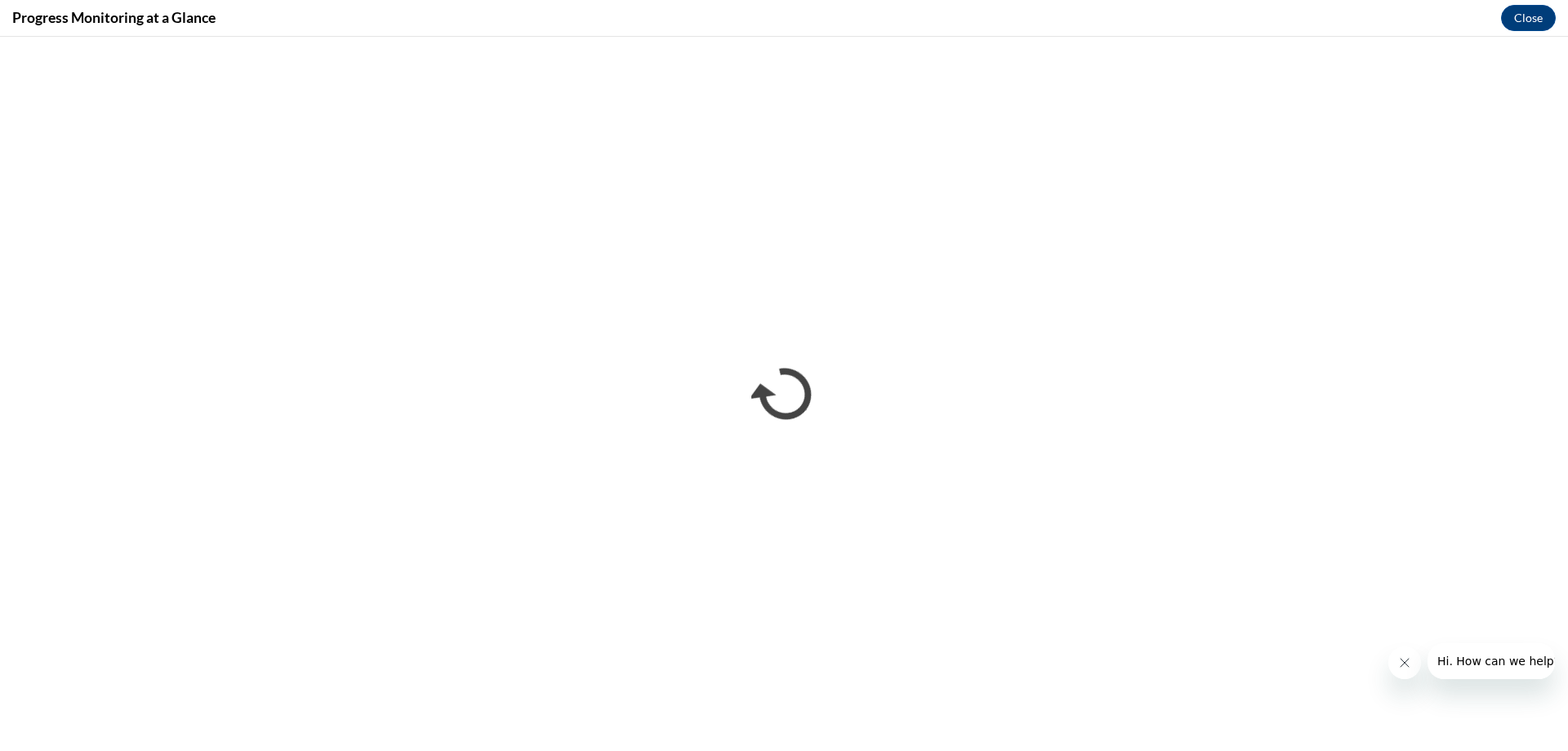
scroll to position [0, 0]
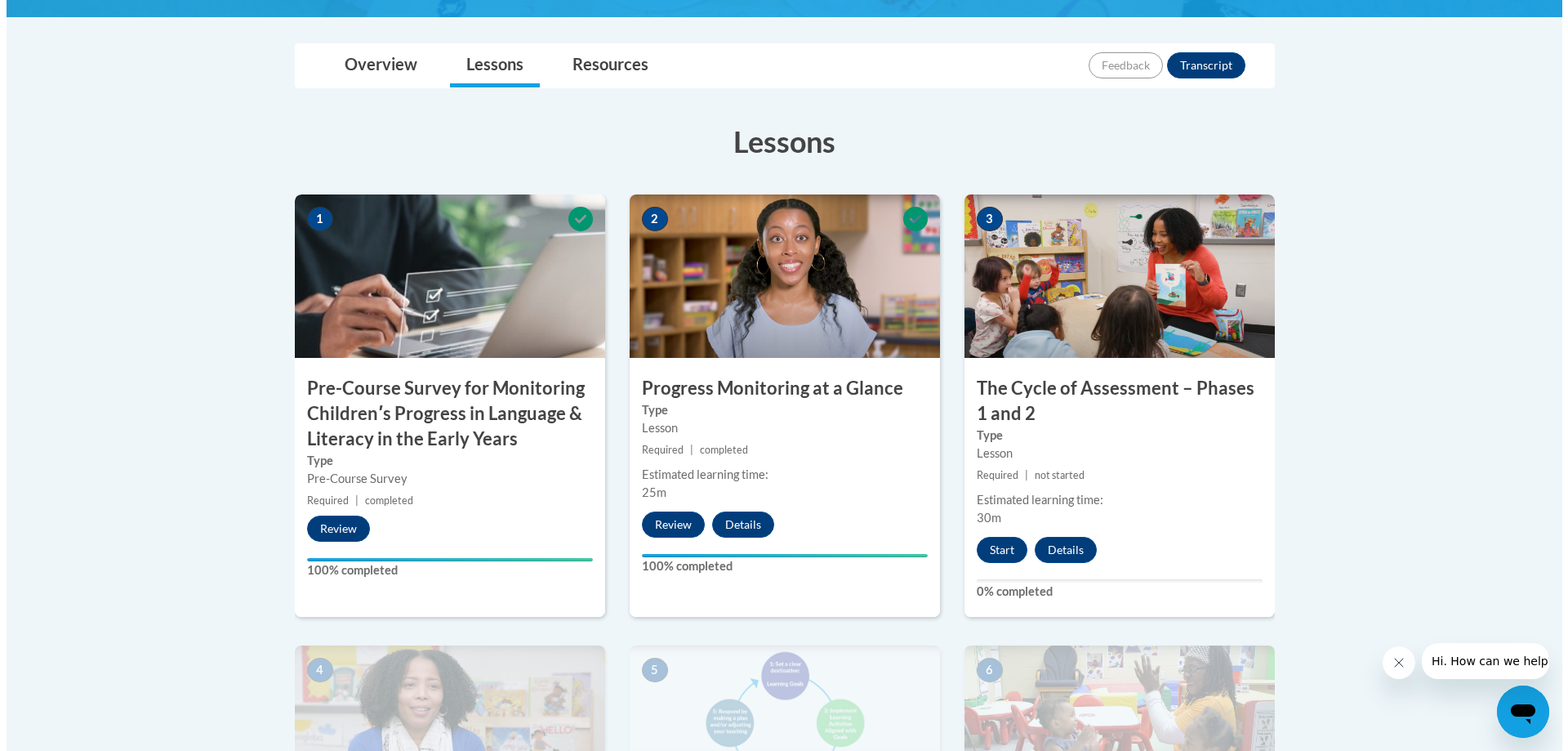
scroll to position [409, 0]
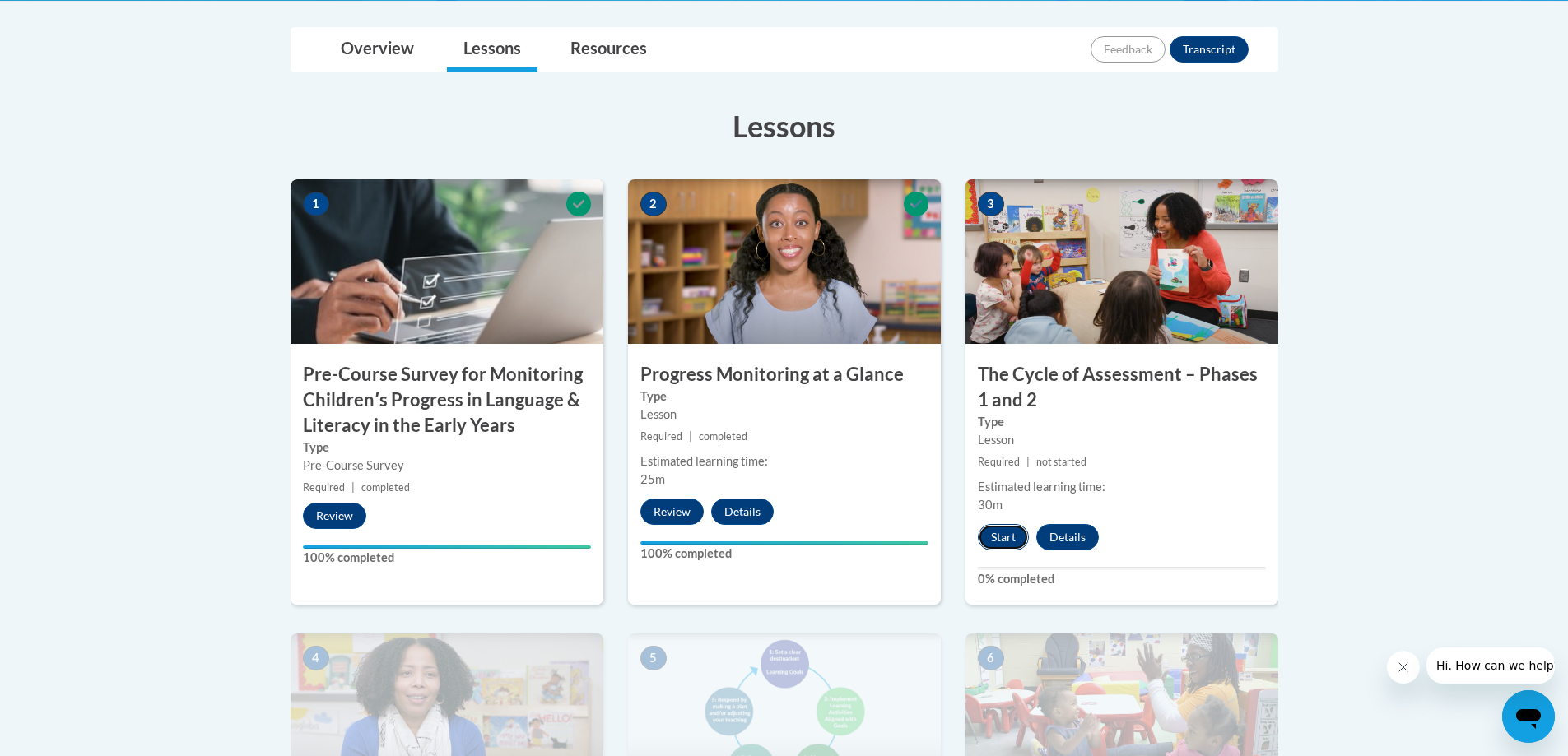
click at [1001, 541] on button "Start" at bounding box center [1003, 537] width 51 height 26
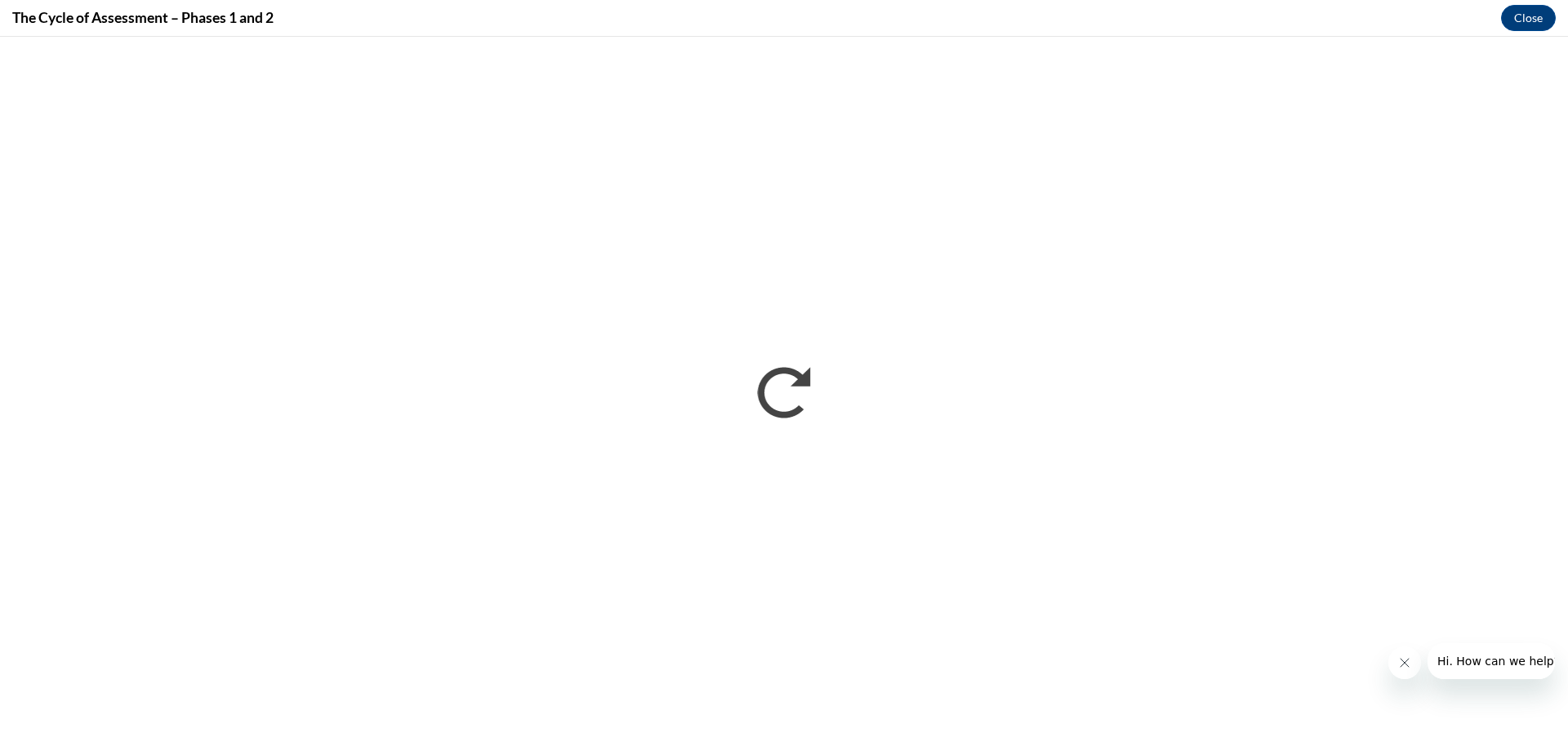
scroll to position [0, 0]
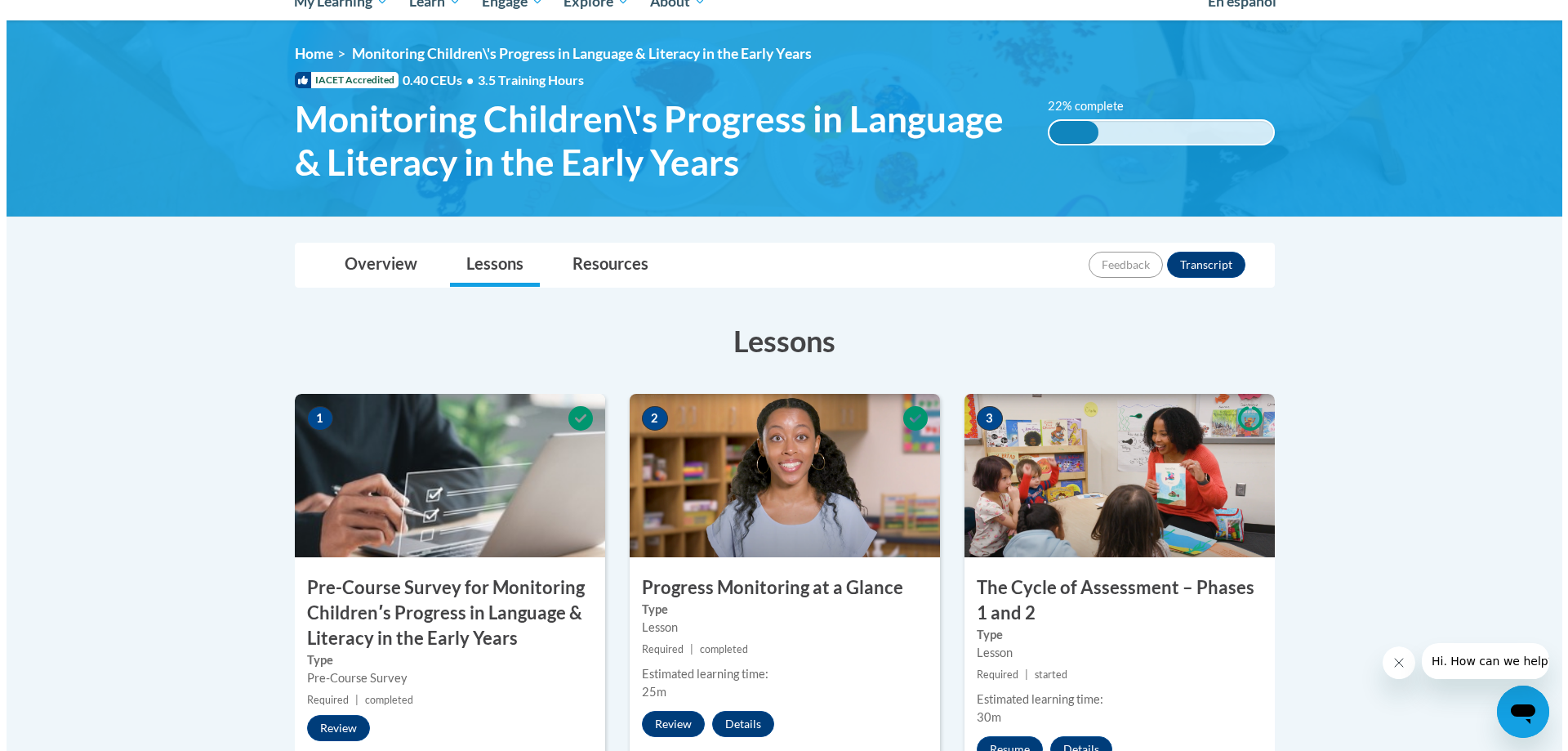
scroll to position [327, 0]
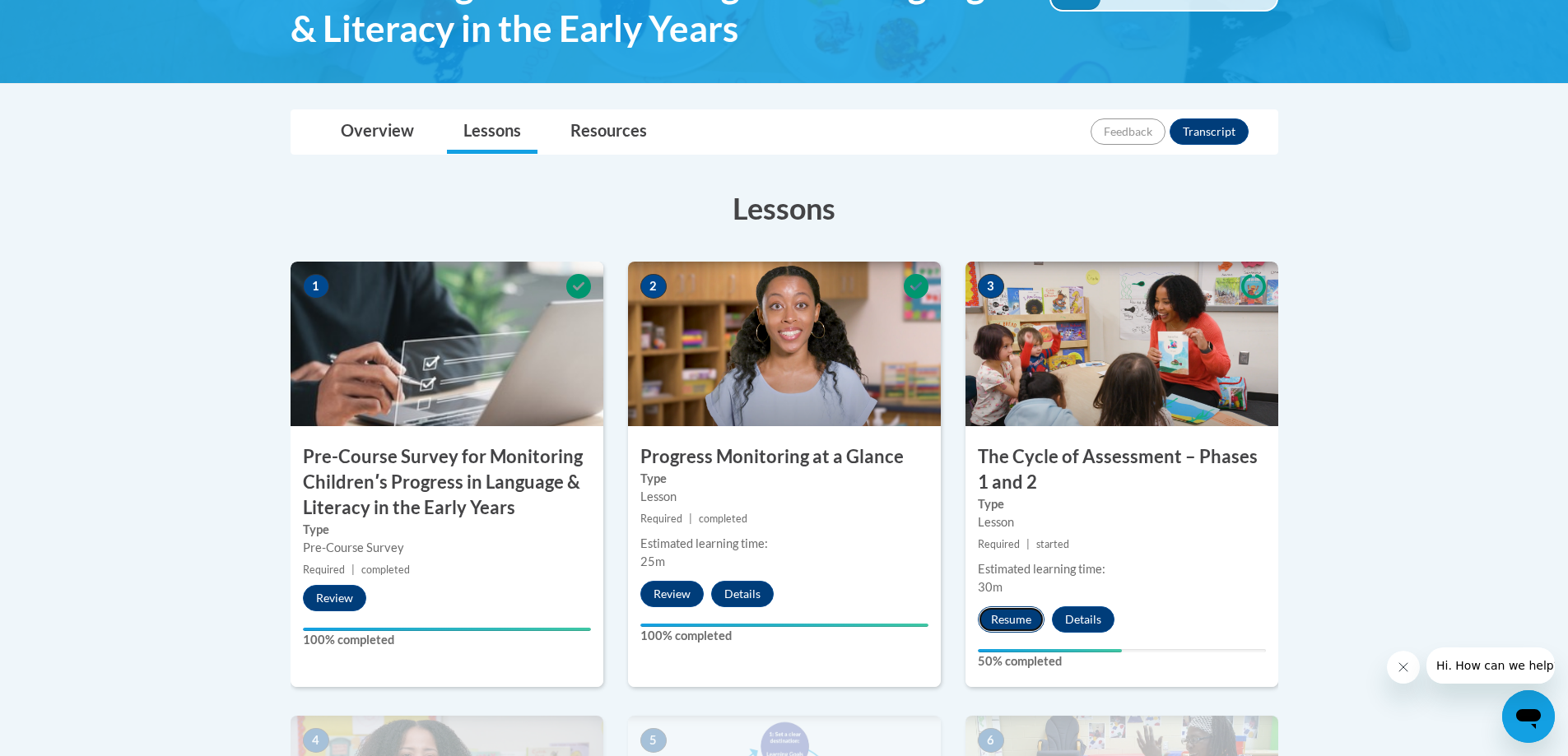
click at [1016, 624] on button "Resume" at bounding box center [1011, 619] width 67 height 26
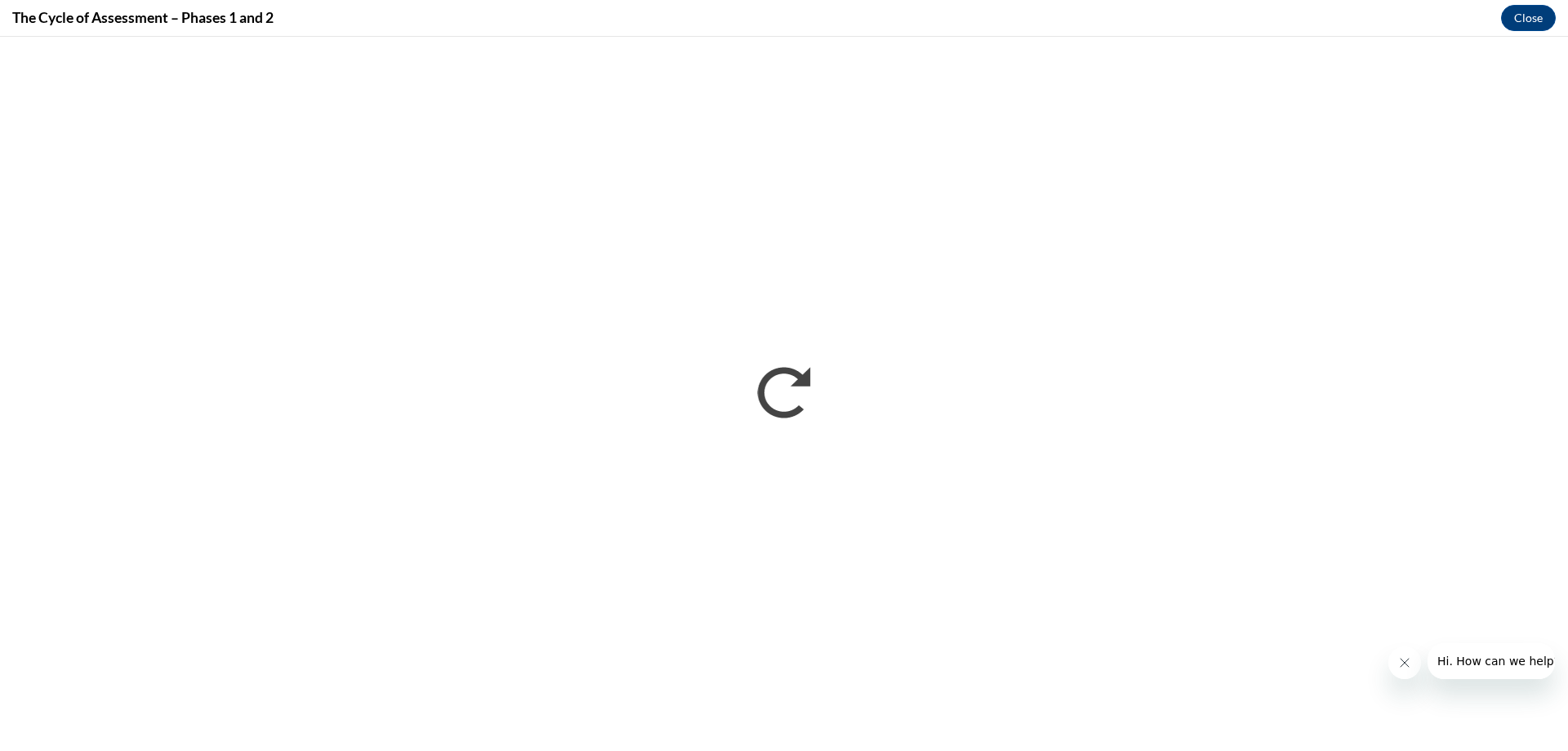
scroll to position [0, 0]
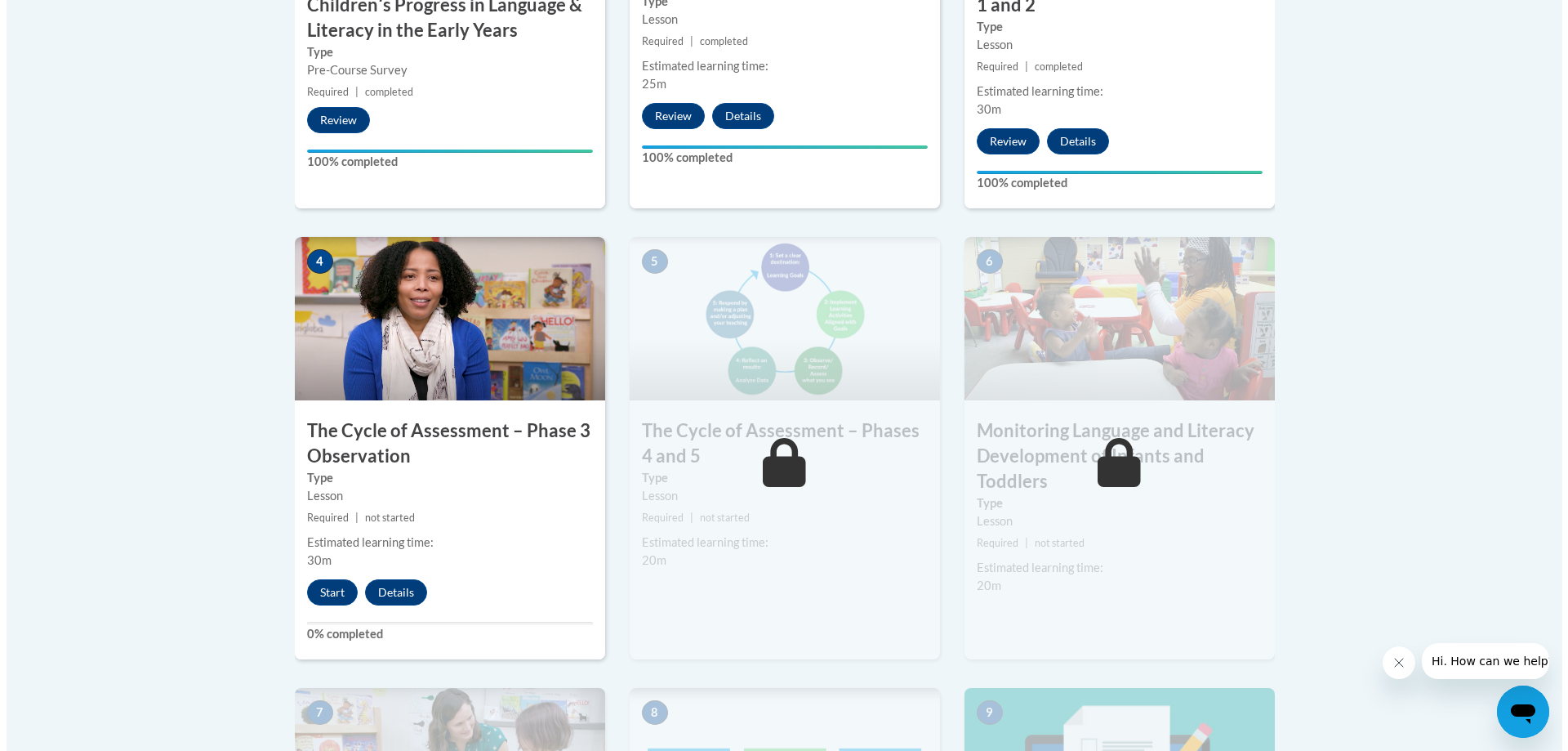
scroll to position [817, 0]
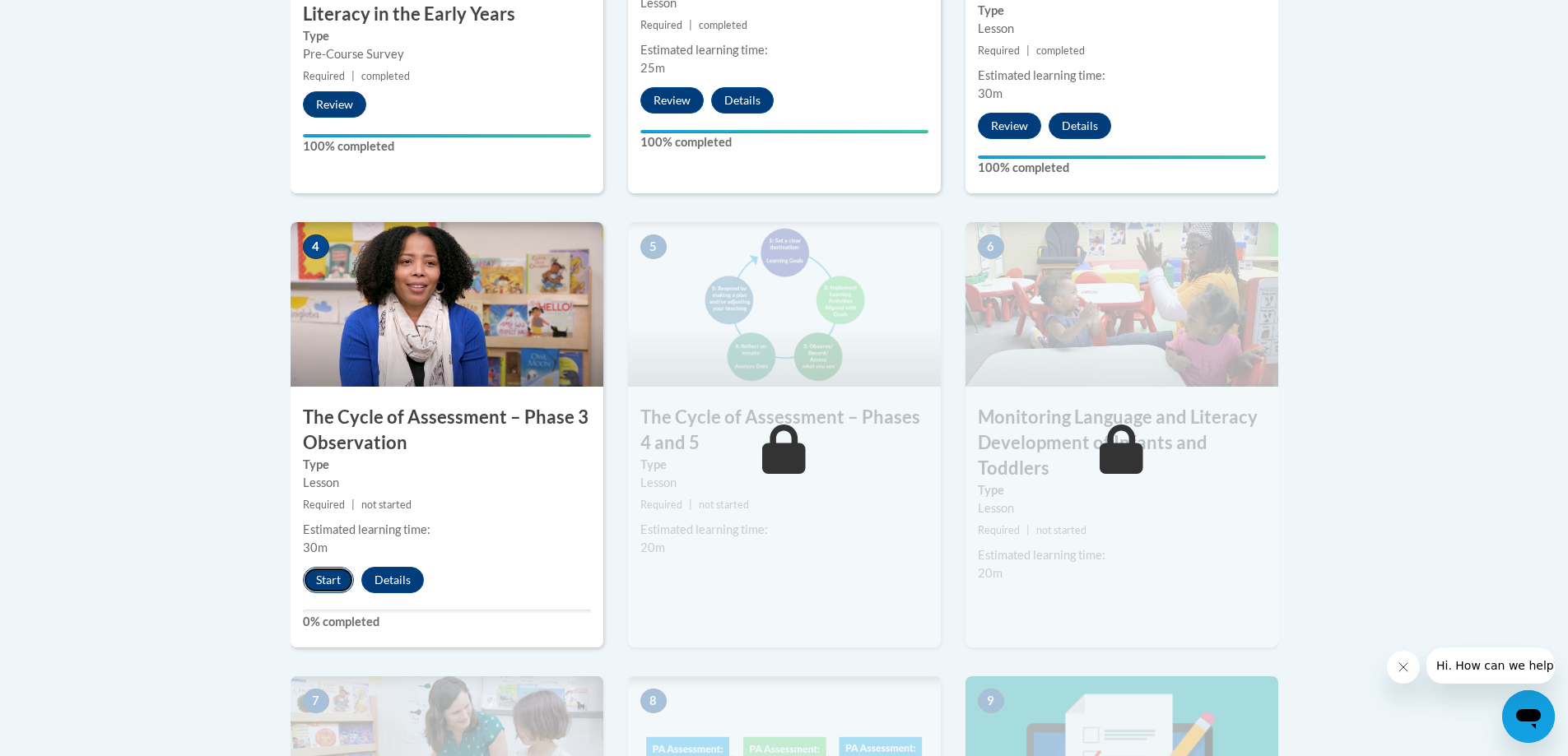
click at [309, 582] on button "Start" at bounding box center [328, 580] width 51 height 26
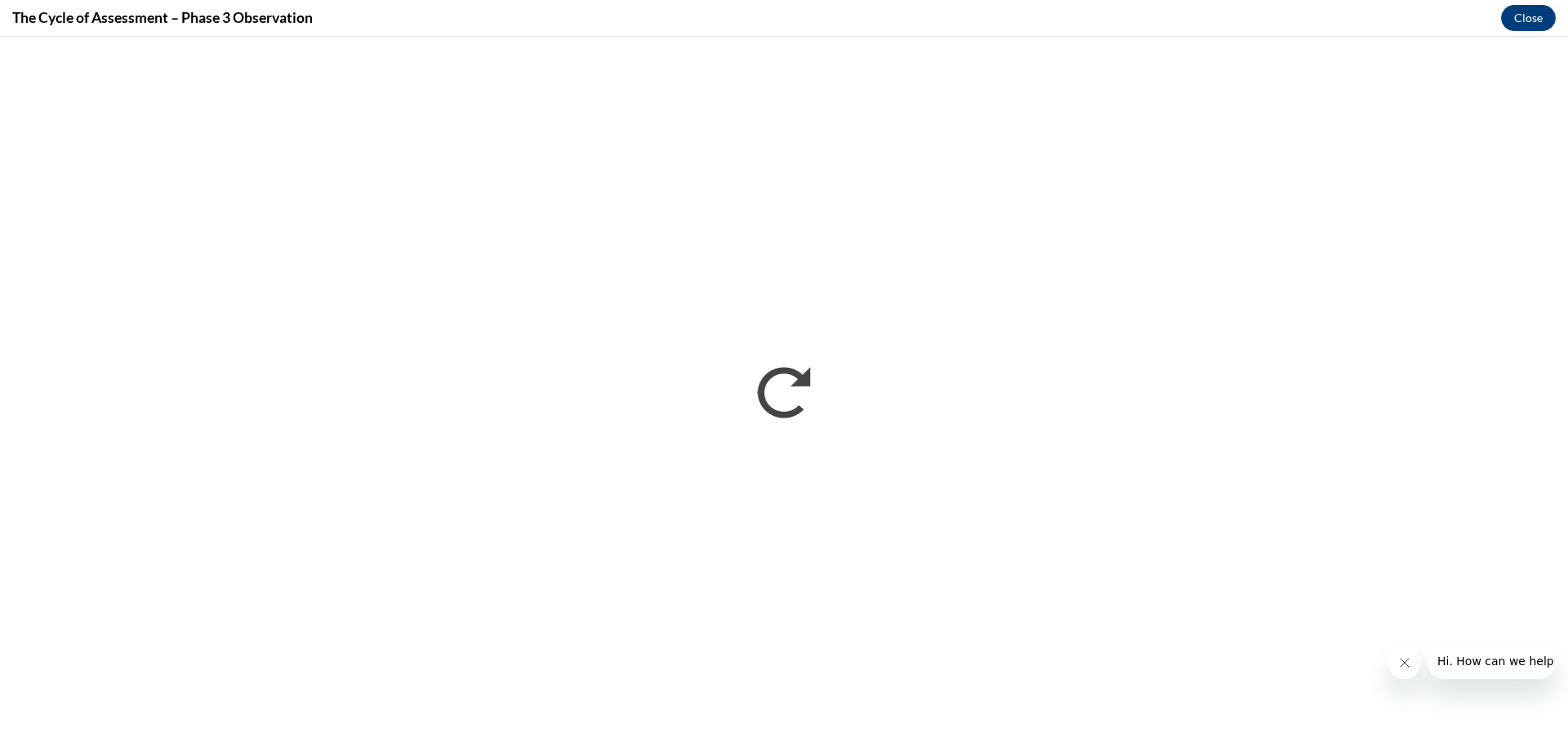
scroll to position [0, 0]
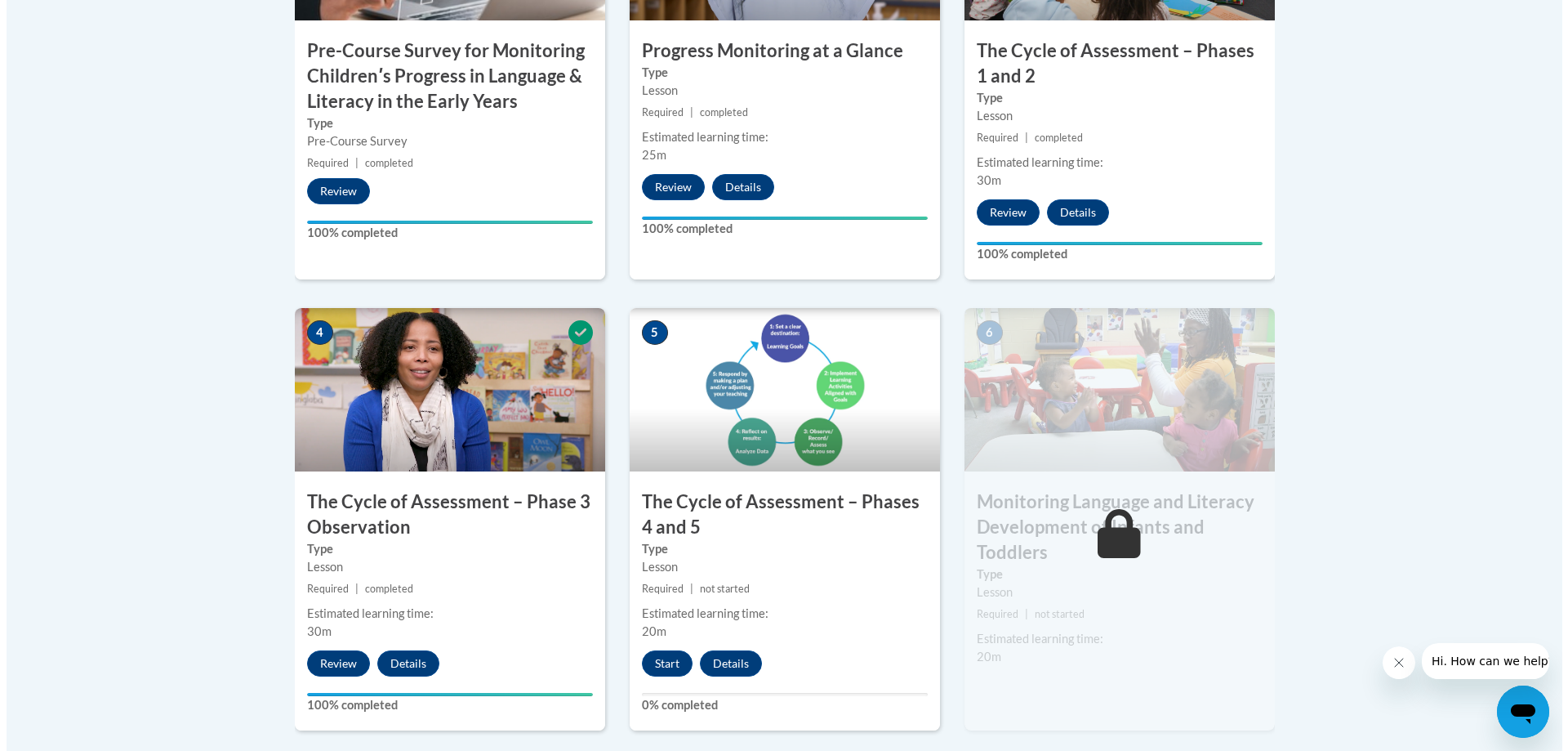
scroll to position [735, 0]
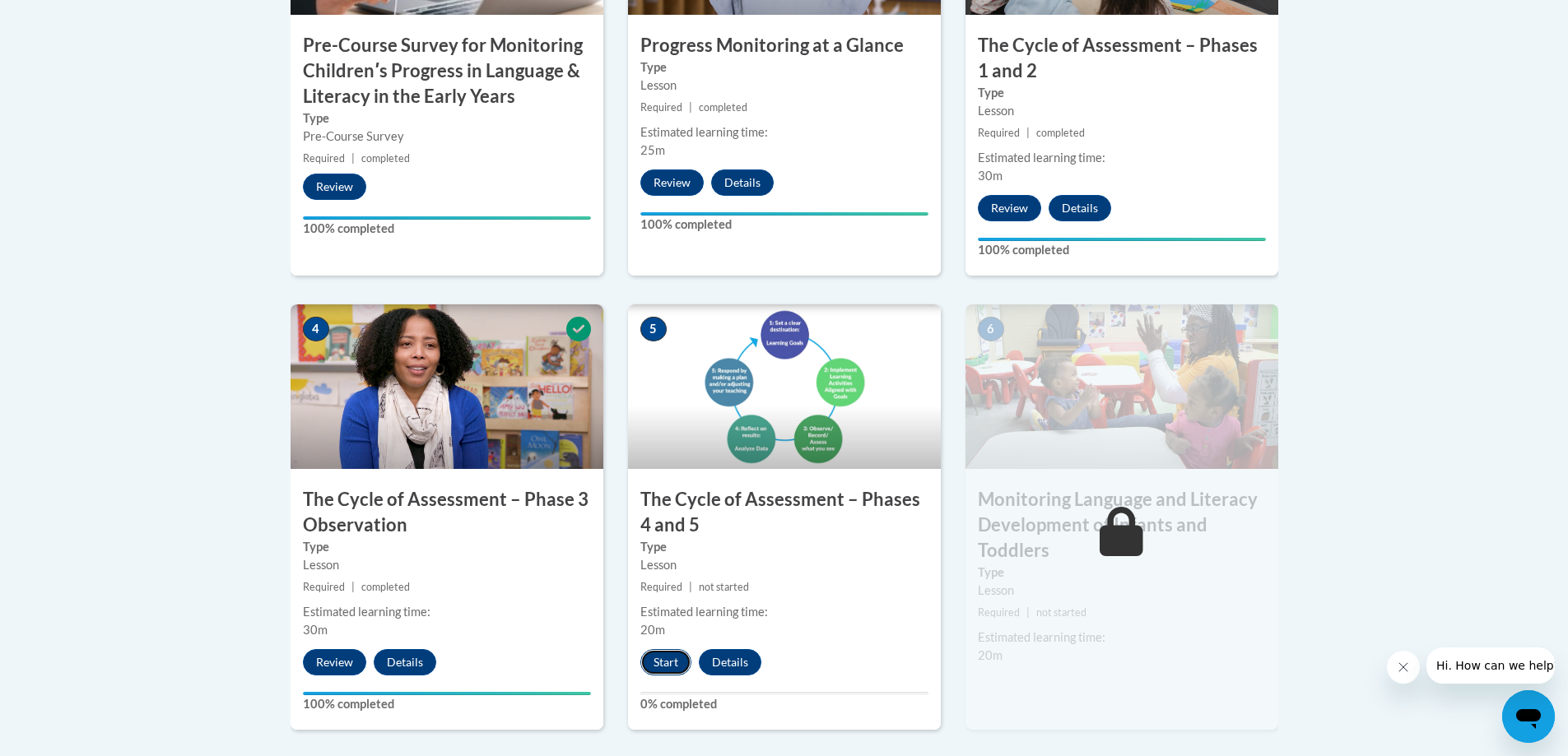
click at [676, 669] on button "Start" at bounding box center [666, 662] width 51 height 26
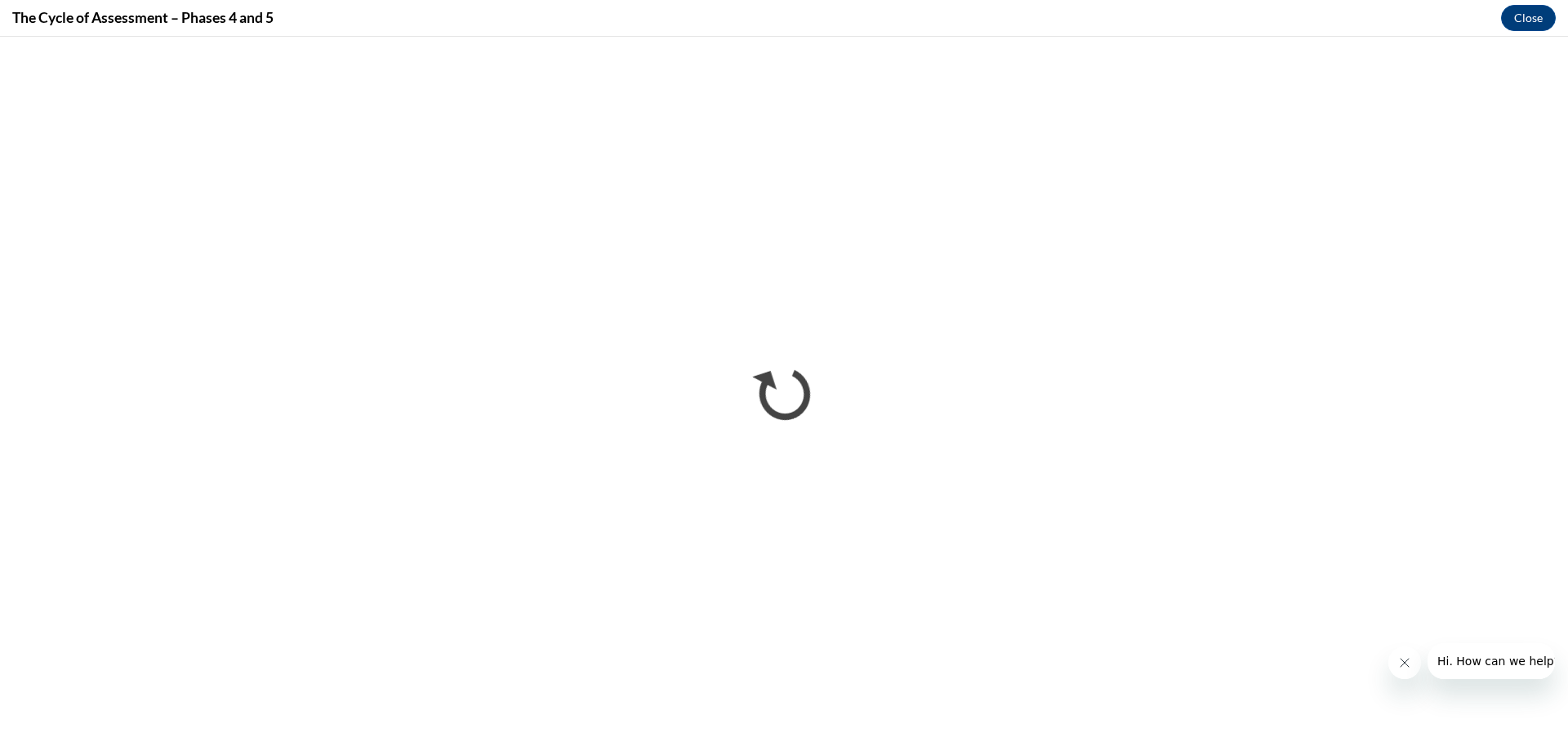
scroll to position [0, 0]
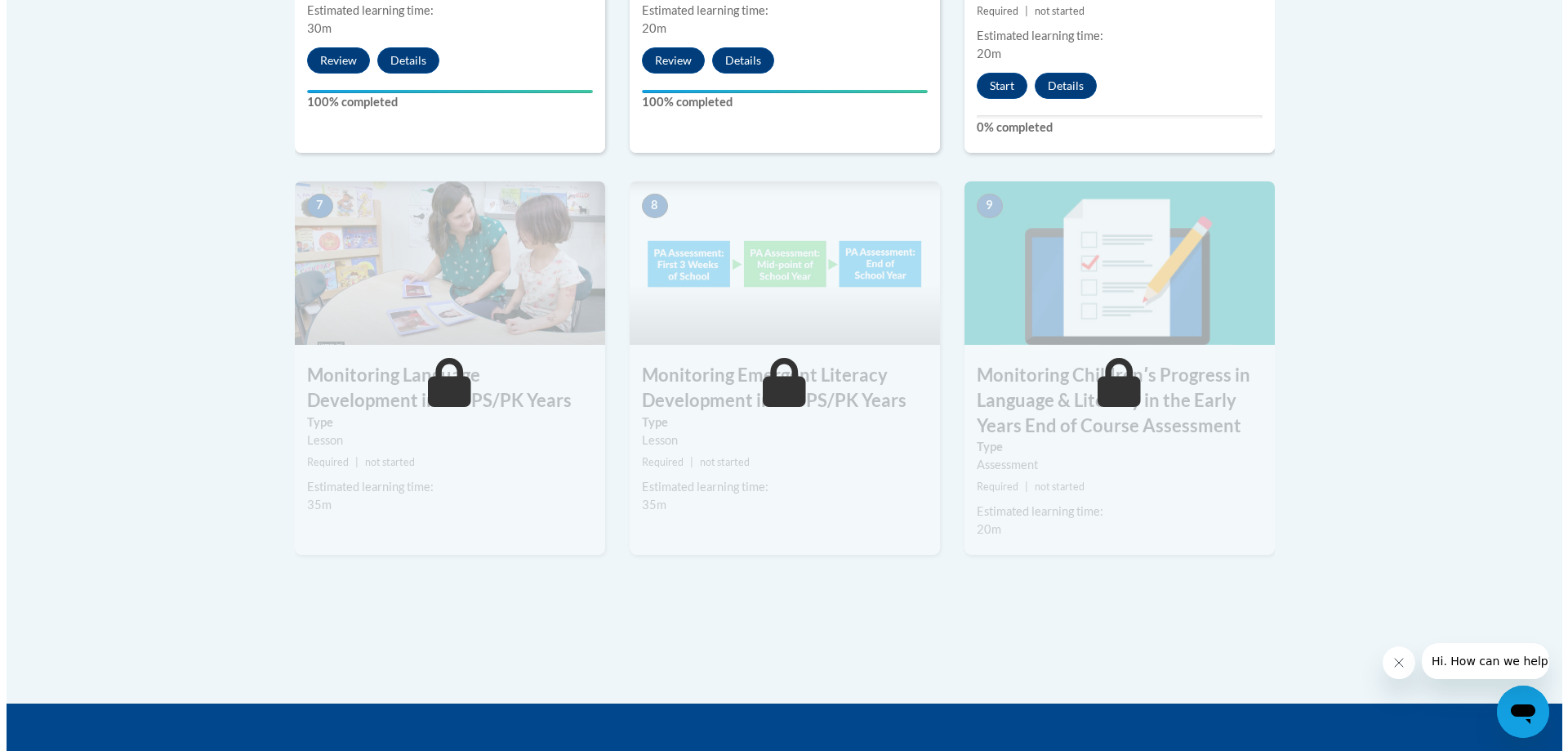
scroll to position [1226, 0]
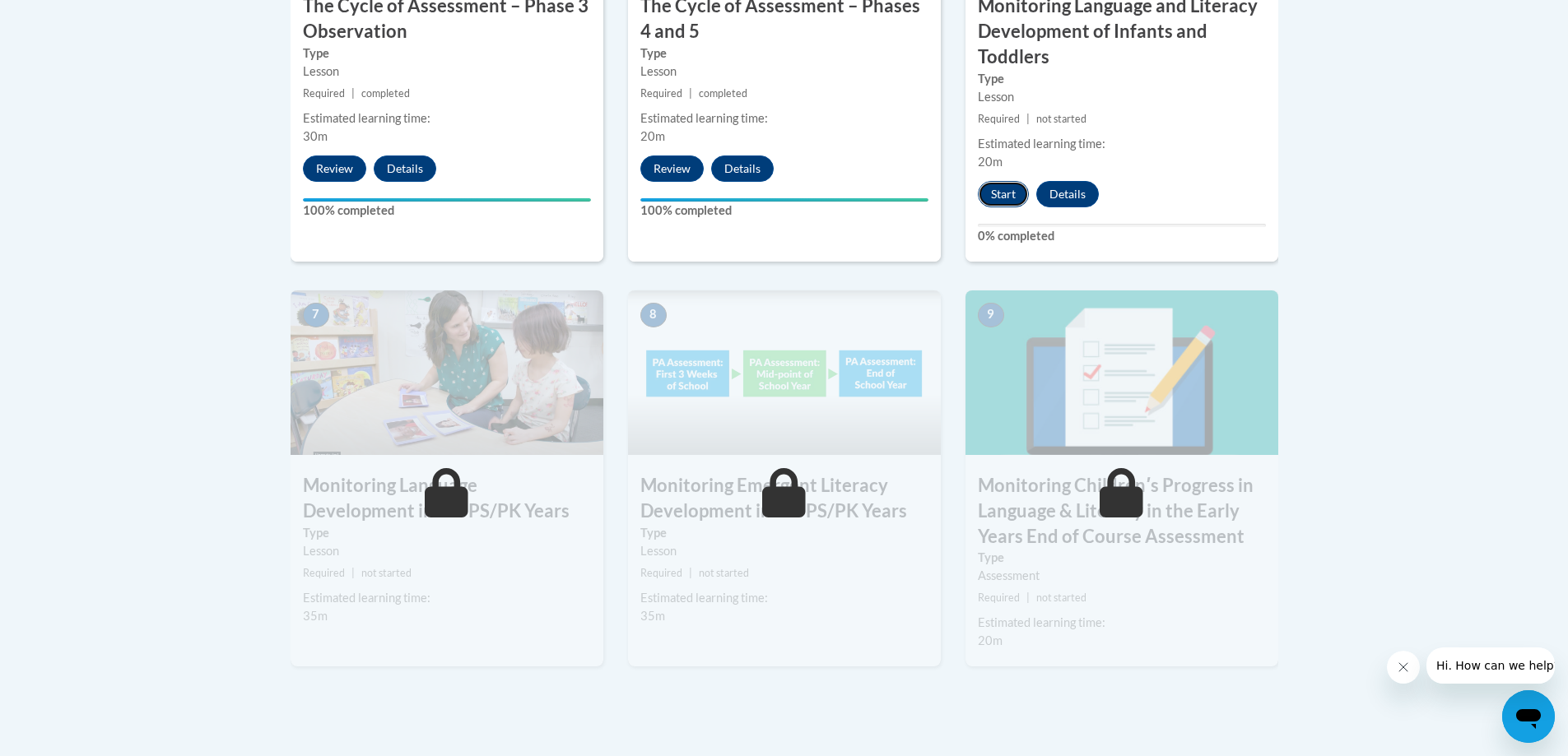
click at [1000, 187] on button "Start" at bounding box center [1003, 194] width 51 height 26
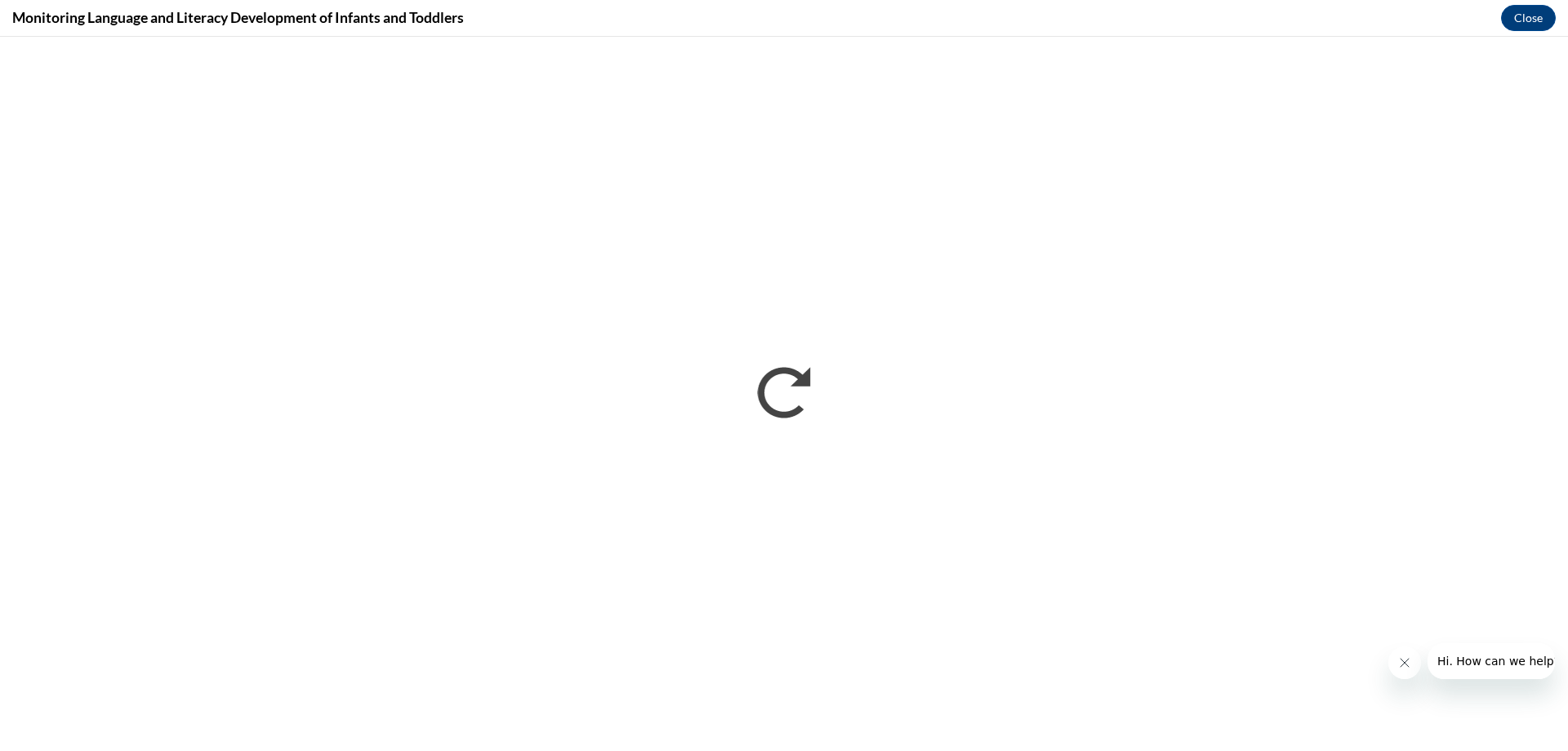
scroll to position [0, 0]
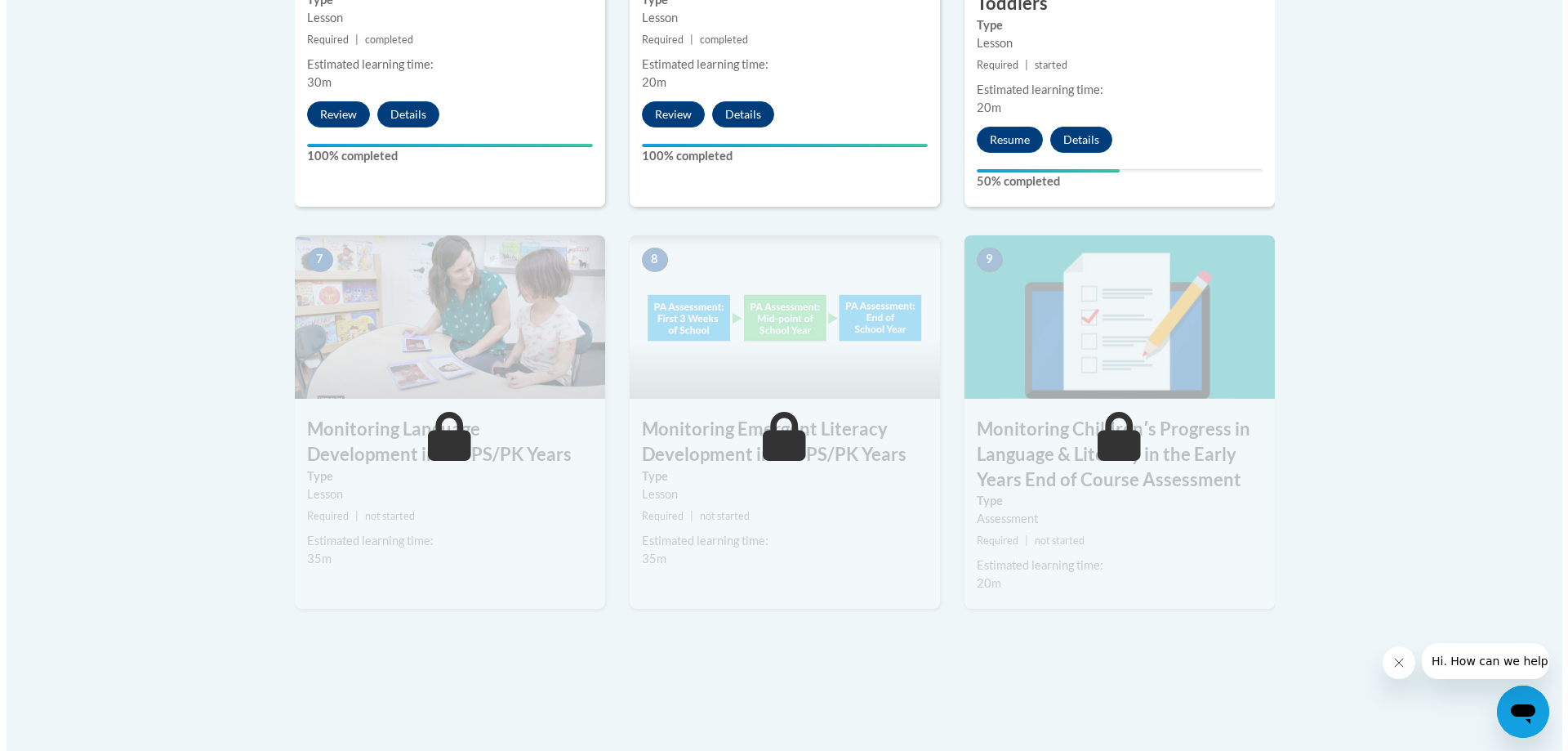
scroll to position [1308, 0]
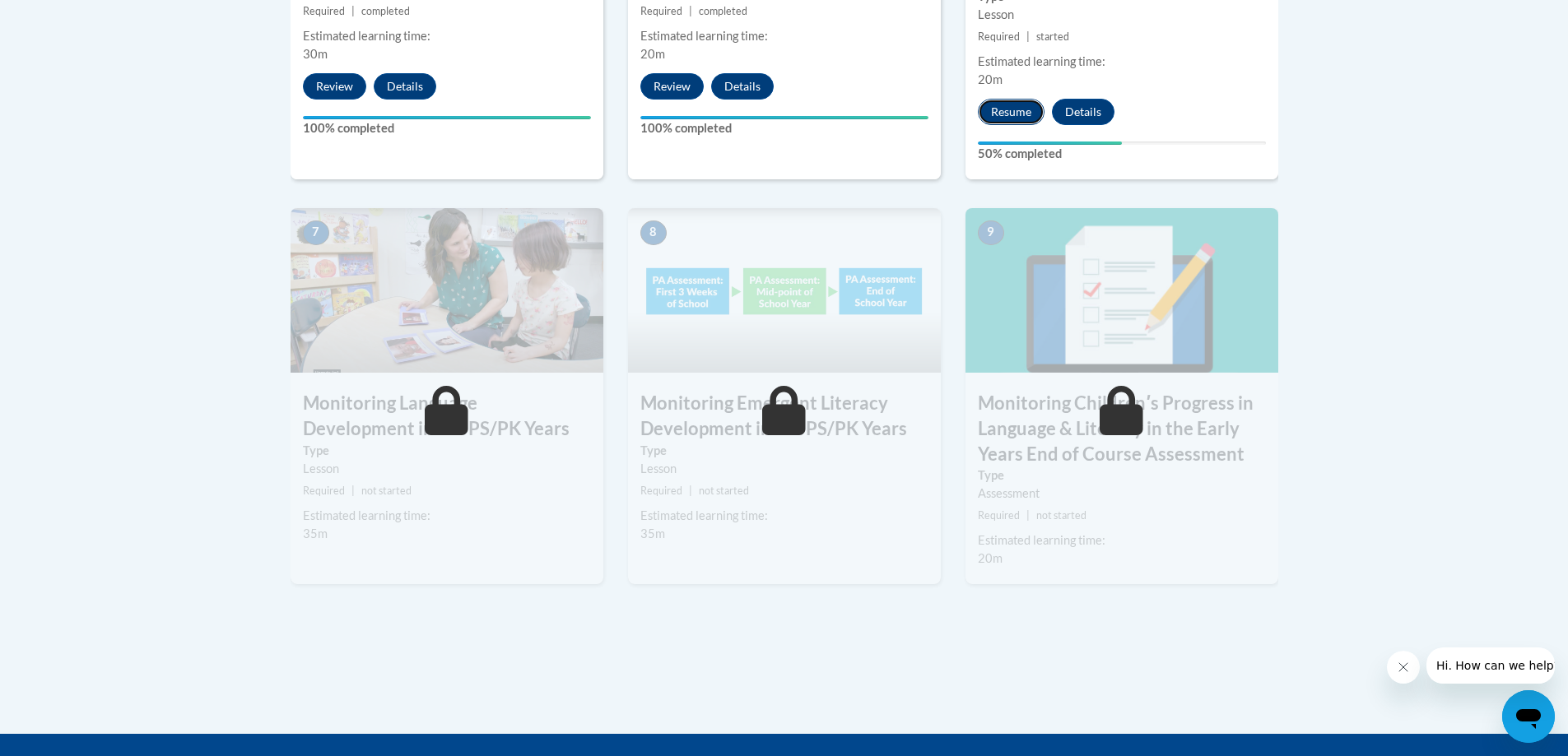
click at [1000, 118] on button "Resume" at bounding box center [1011, 112] width 67 height 26
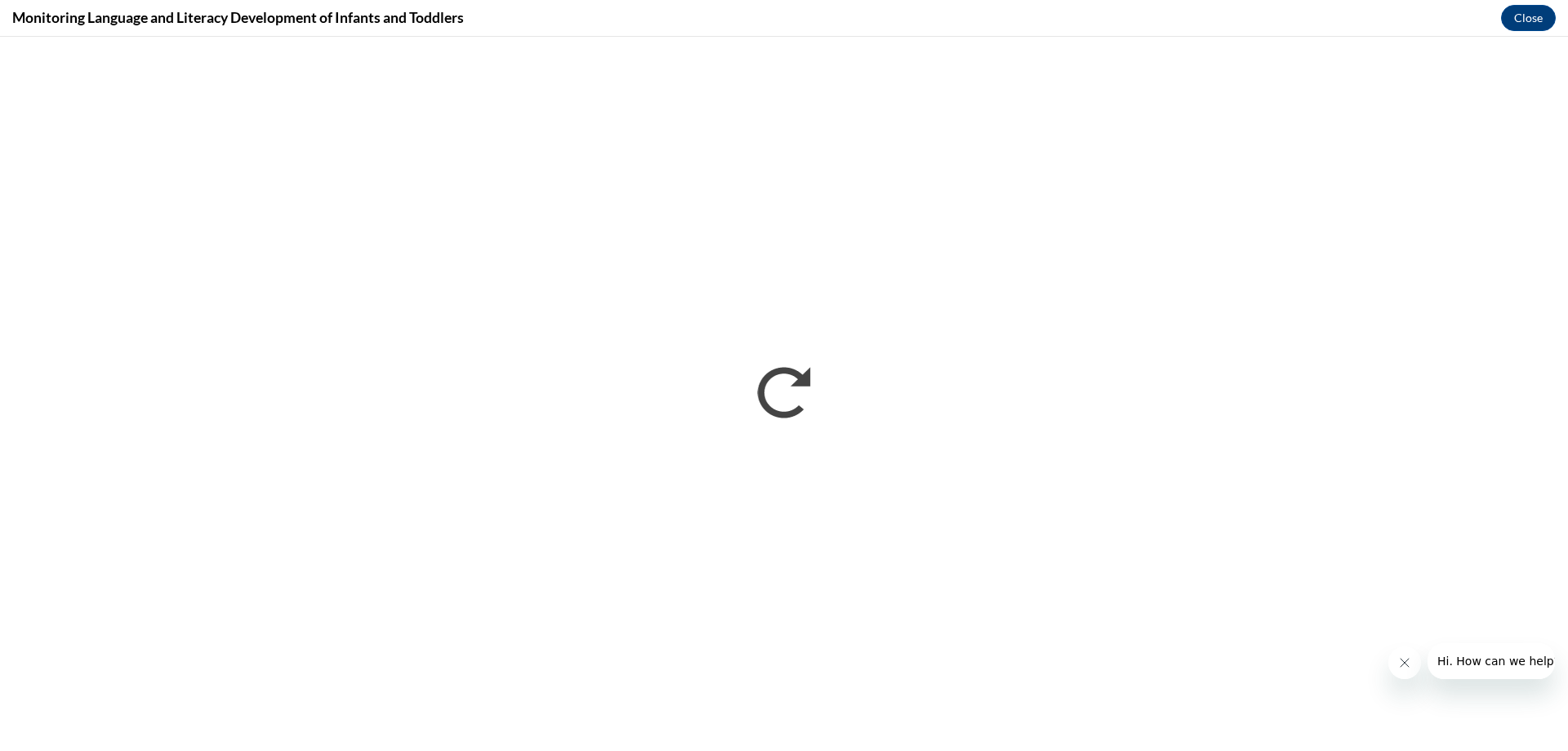
scroll to position [0, 0]
